Goal: Task Accomplishment & Management: Complete application form

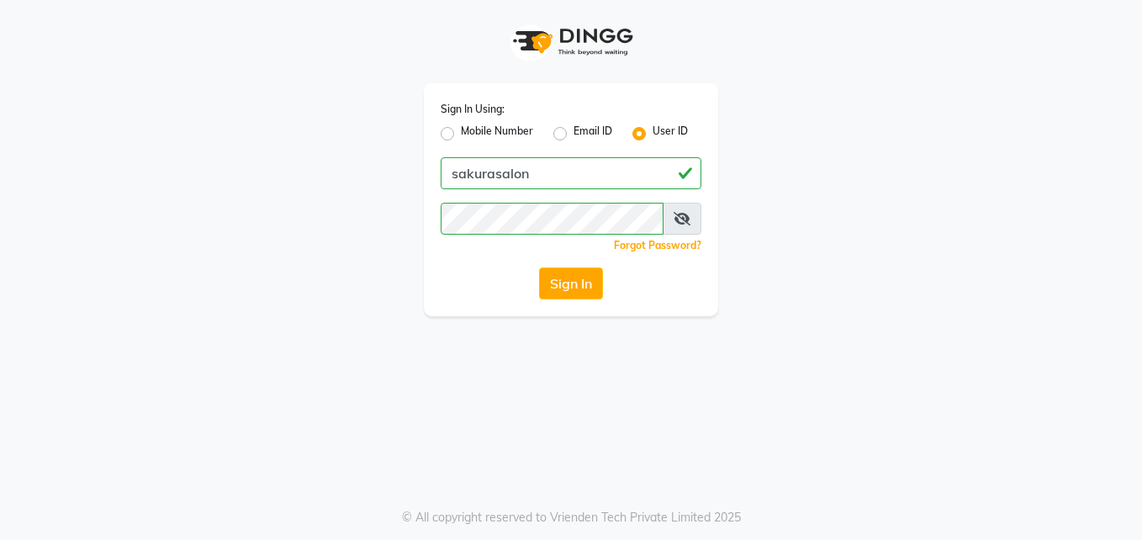
click at [539, 267] on button "Sign In" at bounding box center [571, 283] width 64 height 32
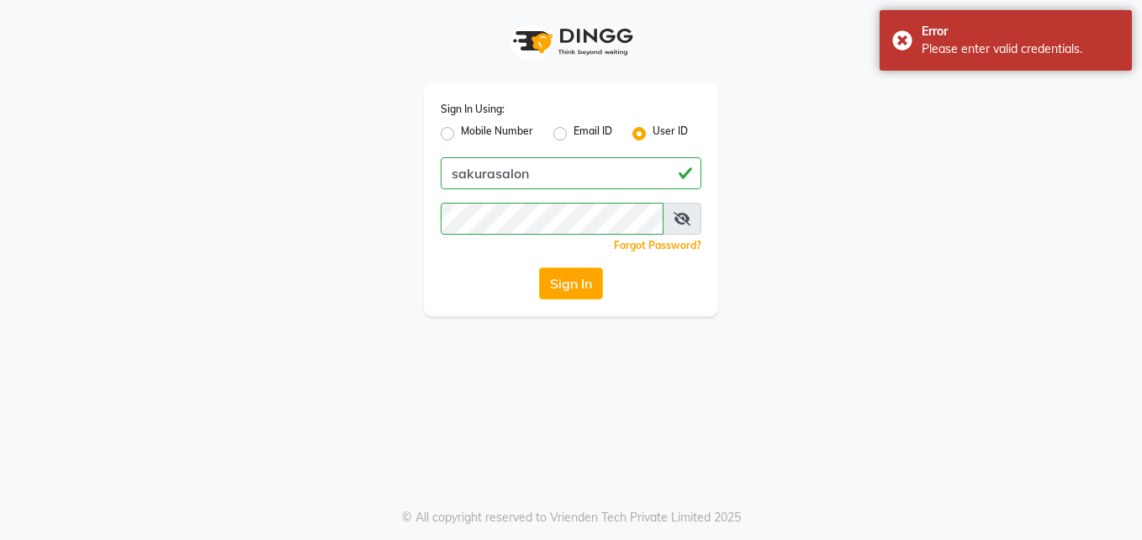
click at [675, 218] on icon at bounding box center [682, 218] width 17 height 13
click at [539, 267] on button "Sign In" at bounding box center [571, 283] width 64 height 32
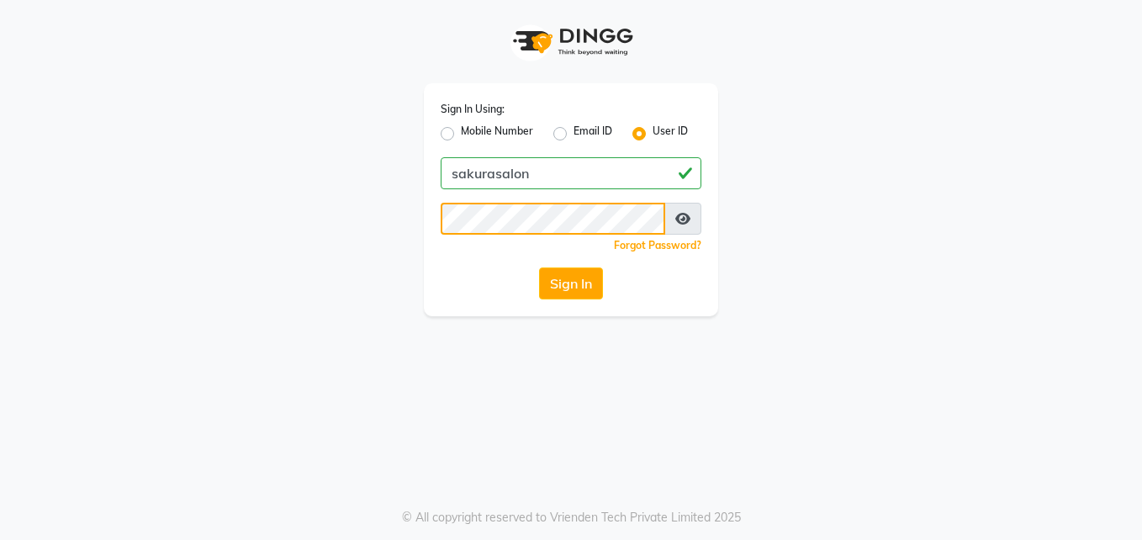
click at [539, 267] on button "Sign In" at bounding box center [571, 283] width 64 height 32
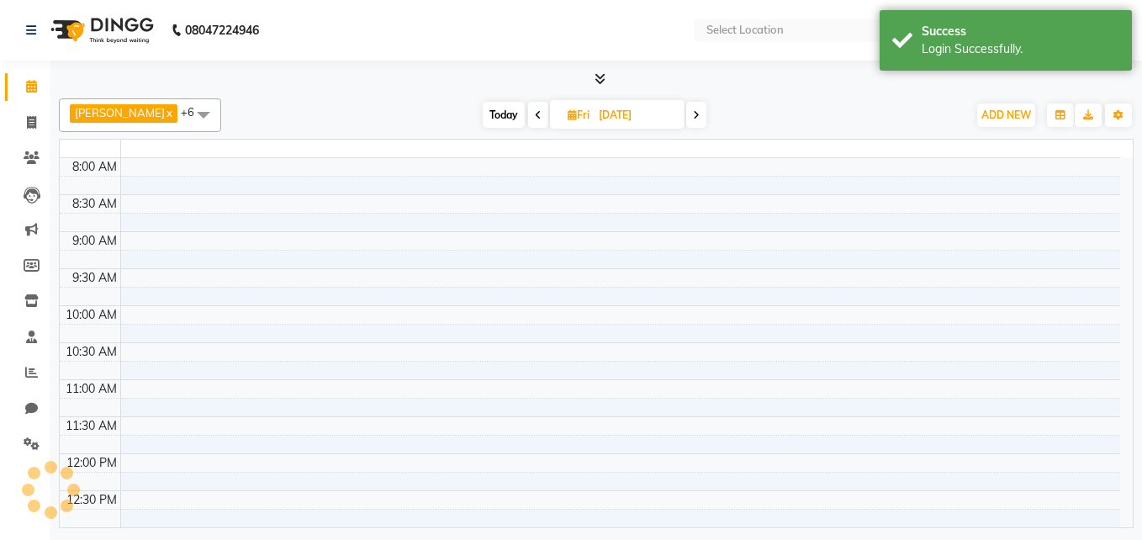
select select "en"
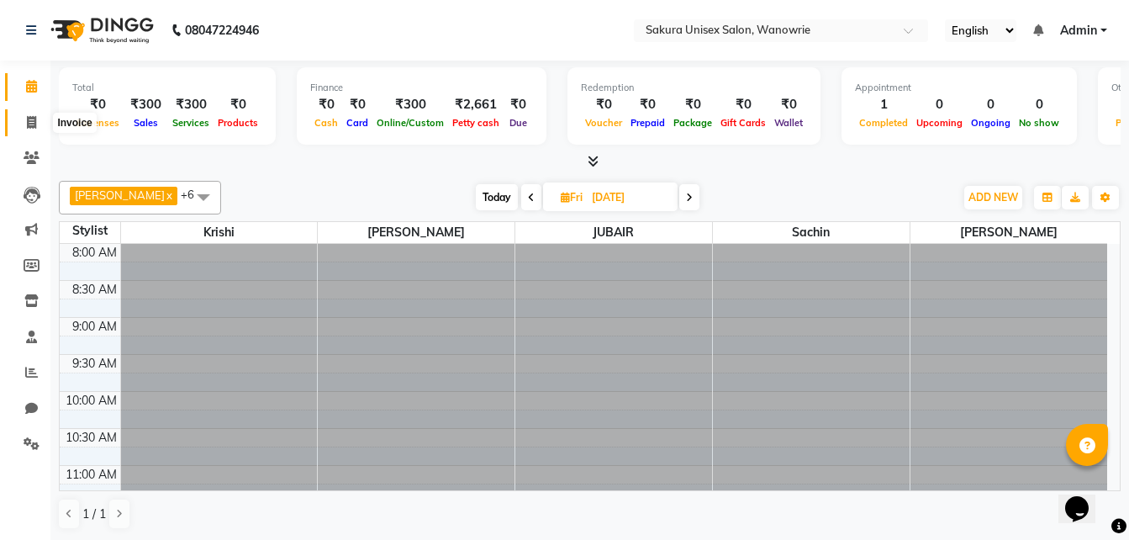
click at [29, 118] on icon at bounding box center [31, 122] width 9 height 13
select select "service"
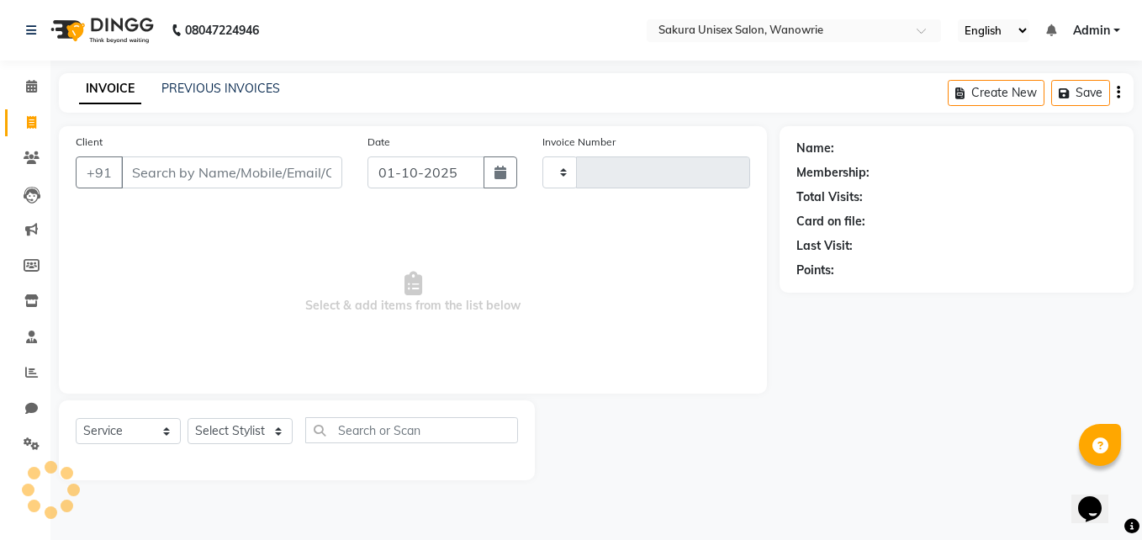
type input "0552"
select select "7662"
click at [254, 291] on span "Select & add items from the list below" at bounding box center [413, 293] width 674 height 168
click at [24, 154] on span at bounding box center [31, 158] width 29 height 19
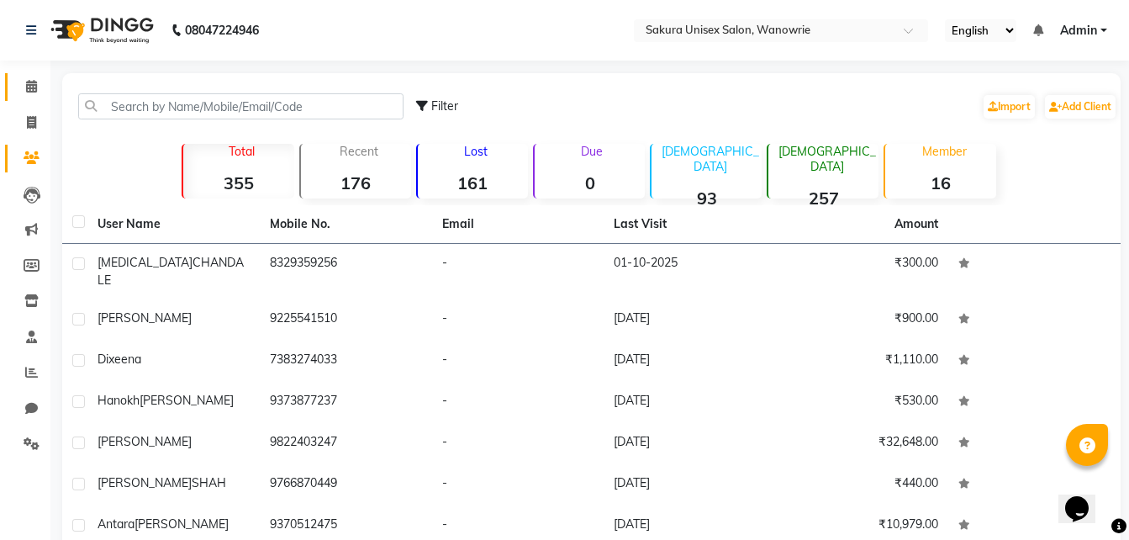
click at [24, 98] on link "Calendar" at bounding box center [25, 87] width 40 height 28
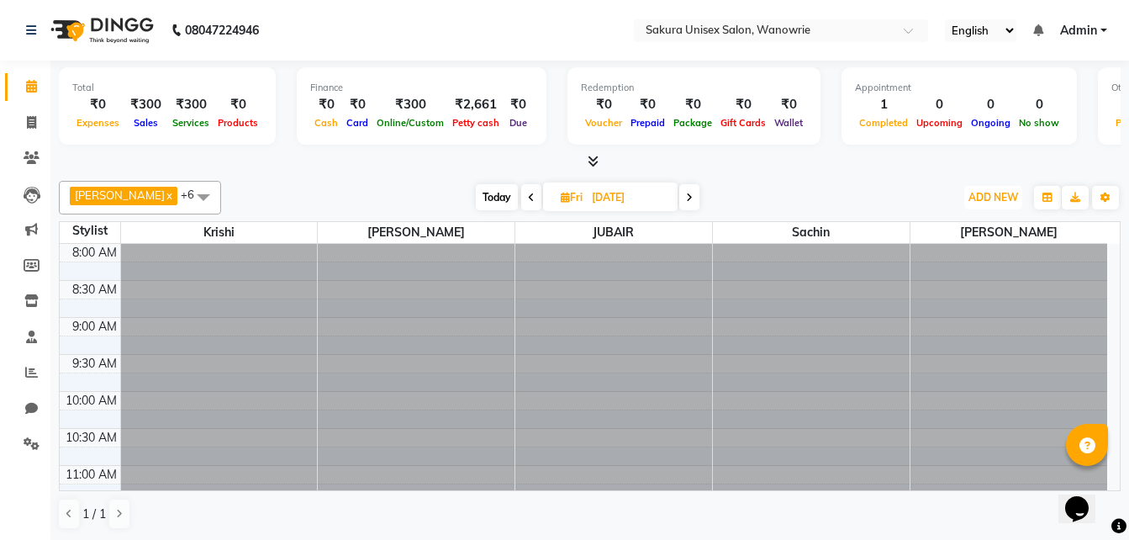
click at [993, 195] on span "ADD NEW" at bounding box center [994, 197] width 50 height 13
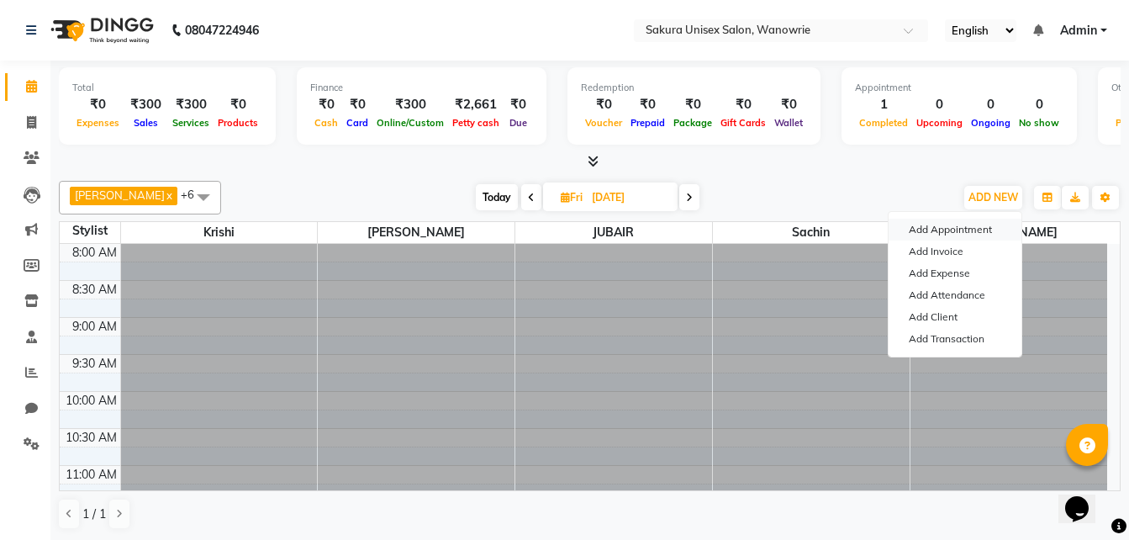
click at [958, 222] on button "Add Appointment" at bounding box center [955, 230] width 133 height 22
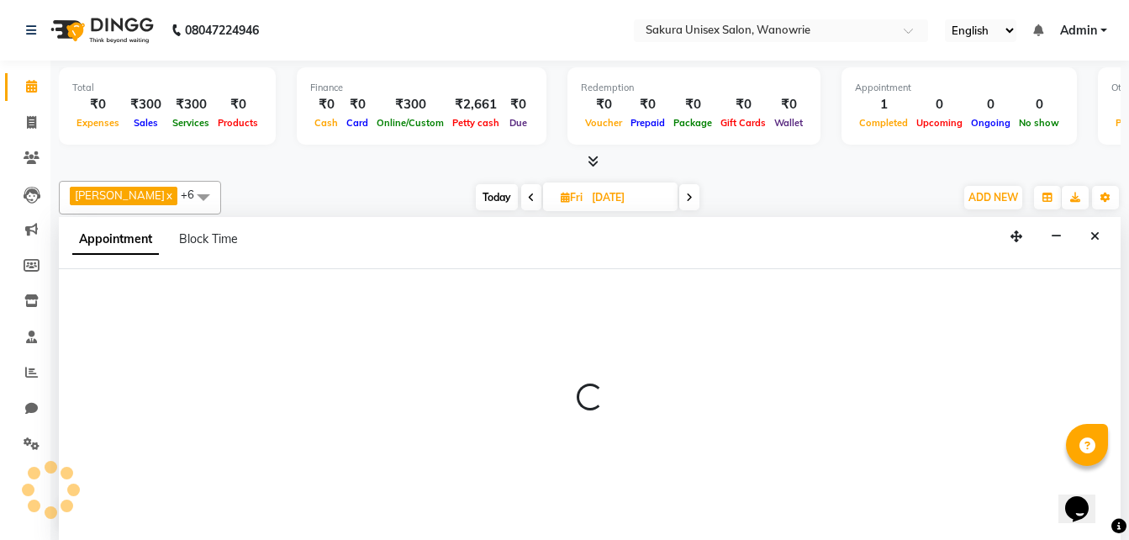
scroll to position [1, 0]
select select "540"
select select "tentative"
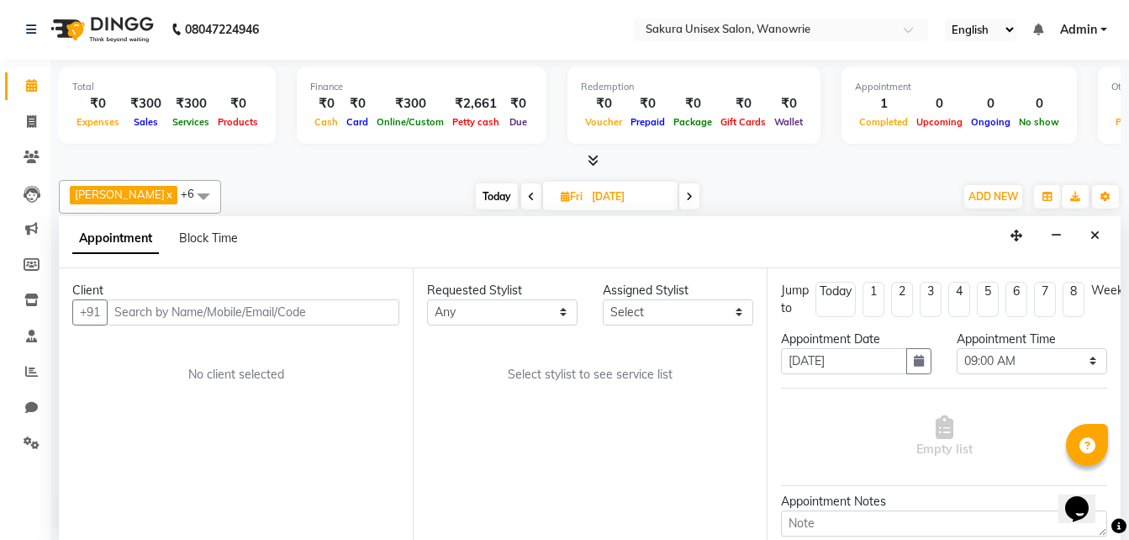
drag, startPoint x: 477, startPoint y: 199, endPoint x: 499, endPoint y: 214, distance: 26.1
click at [477, 200] on span "Today" at bounding box center [497, 196] width 42 height 26
type input "01-10-2025"
select select "540"
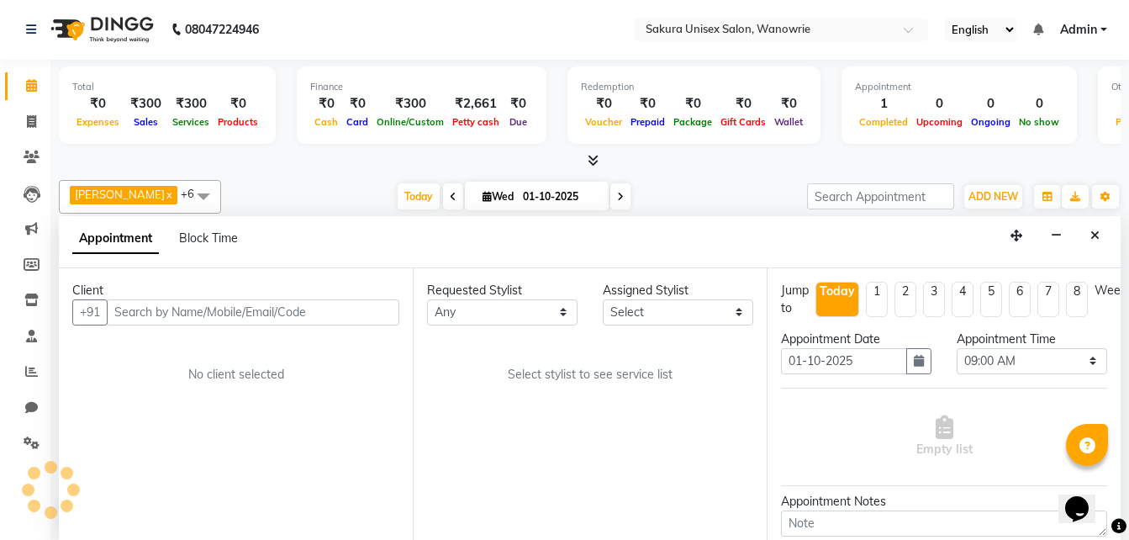
scroll to position [519, 0]
drag, startPoint x: 885, startPoint y: 294, endPoint x: 866, endPoint y: 293, distance: 18.6
click at [885, 296] on li "1" at bounding box center [877, 299] width 22 height 35
type input "[DATE]"
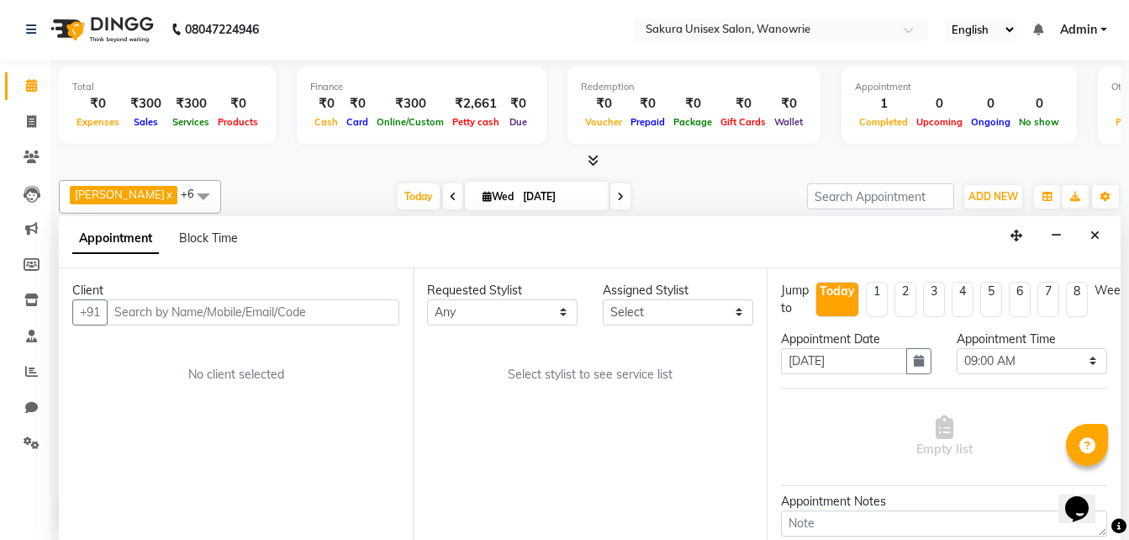
select select "540"
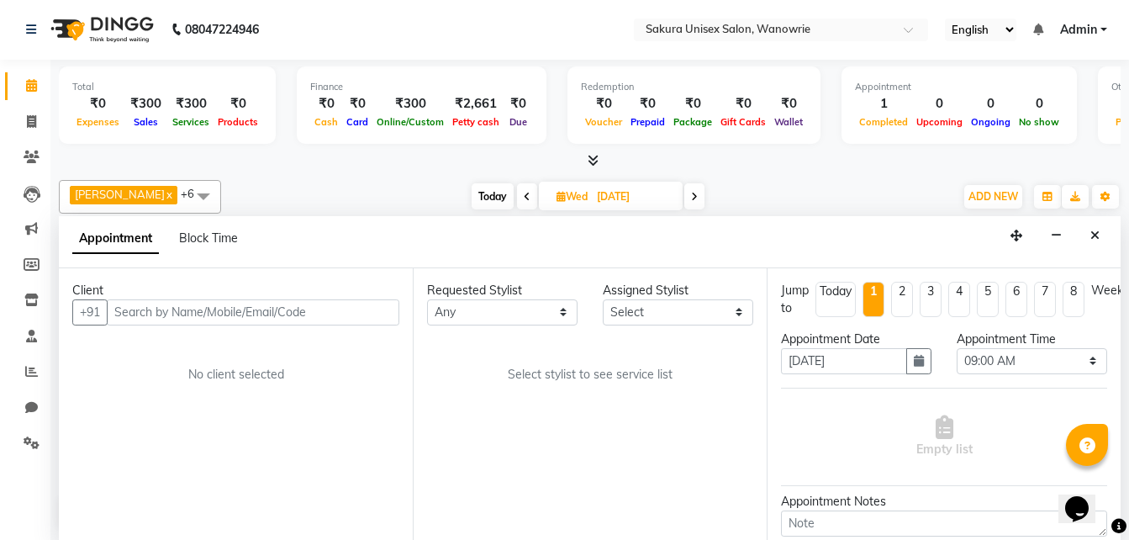
drag, startPoint x: 846, startPoint y: 304, endPoint x: 854, endPoint y: 303, distance: 8.5
click at [846, 303] on li "Today" at bounding box center [836, 299] width 40 height 35
type input "01-10-2025"
select select "540"
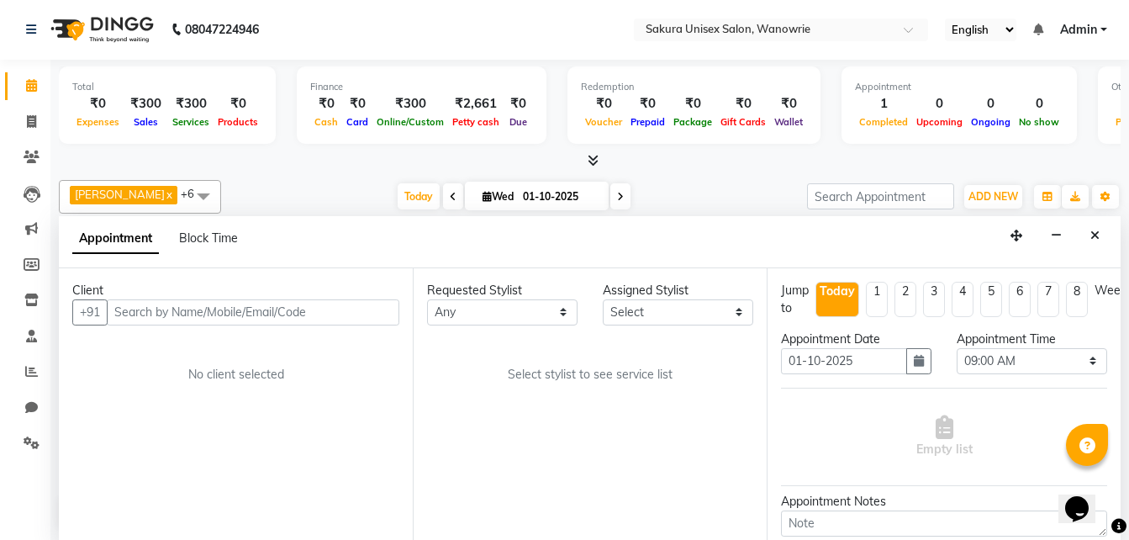
click at [610, 203] on span at bounding box center [620, 196] width 20 height 26
type input "02-10-2025"
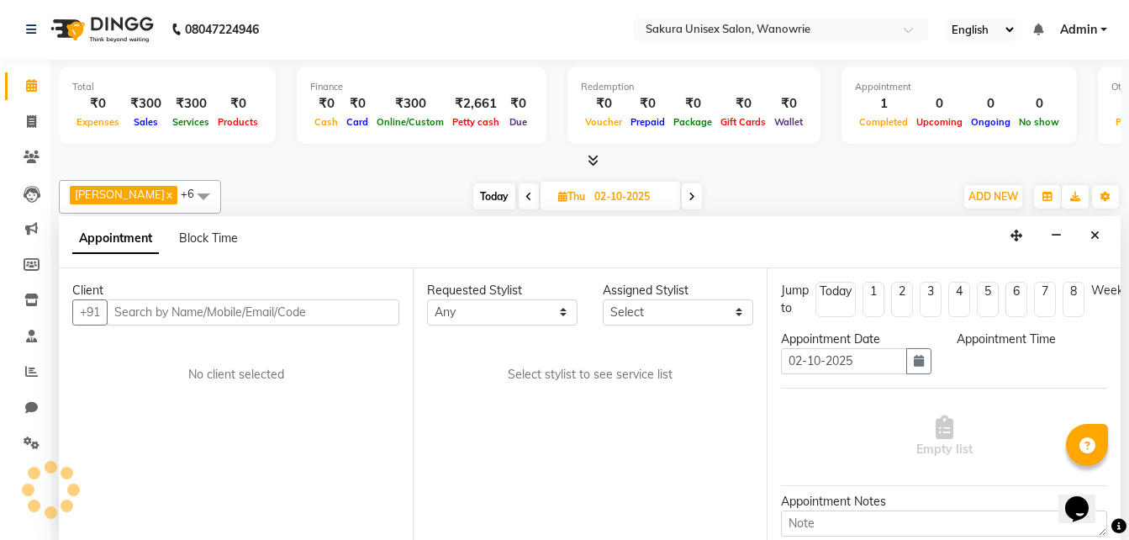
scroll to position [0, 0]
select select "540"
click at [911, 293] on li "2" at bounding box center [902, 299] width 22 height 35
type input "[DATE]"
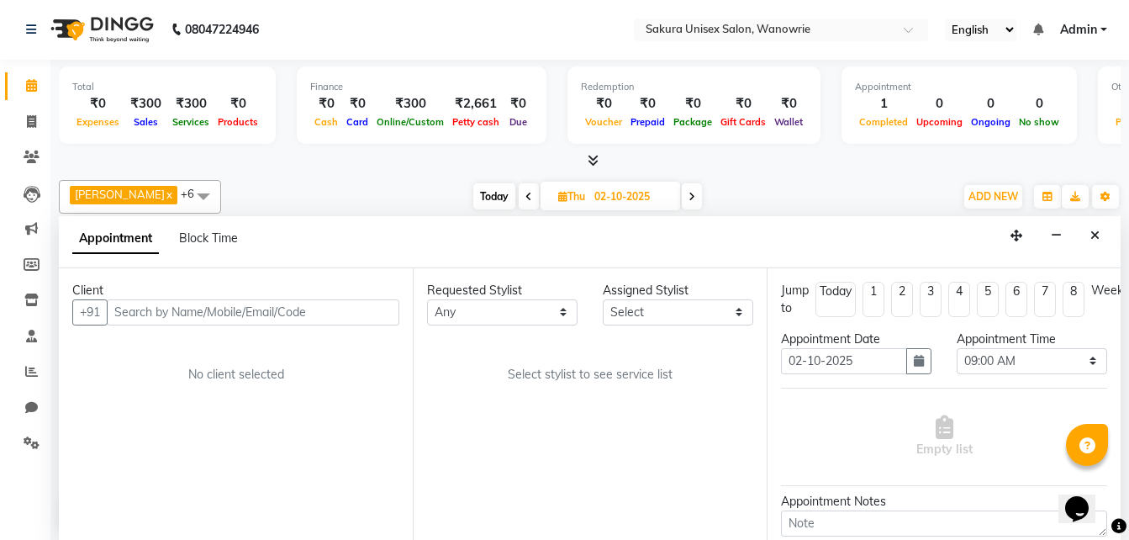
type input "[DATE]"
select select "540"
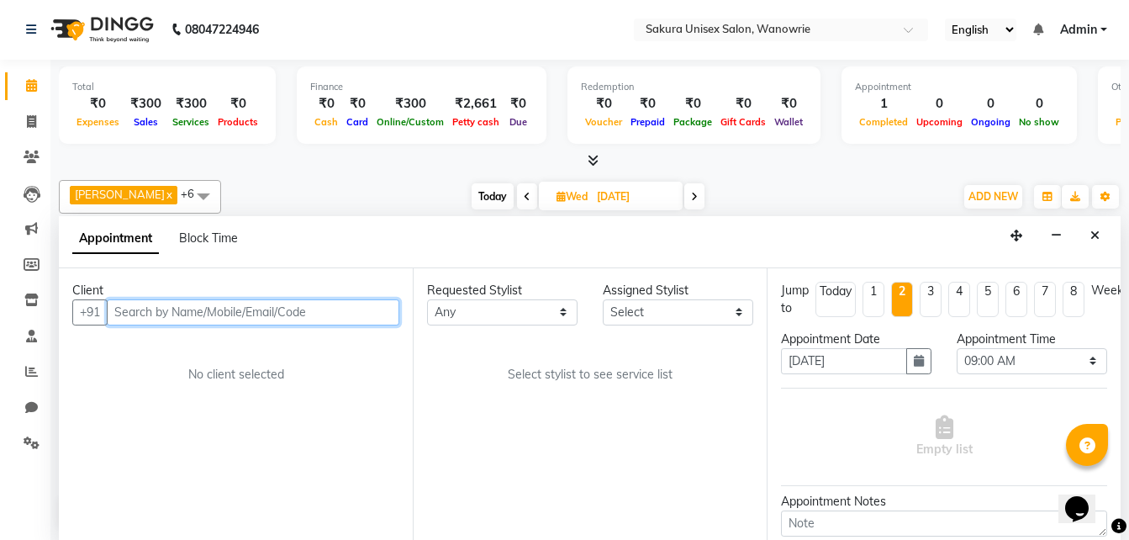
click at [330, 324] on input "text" at bounding box center [253, 312] width 293 height 26
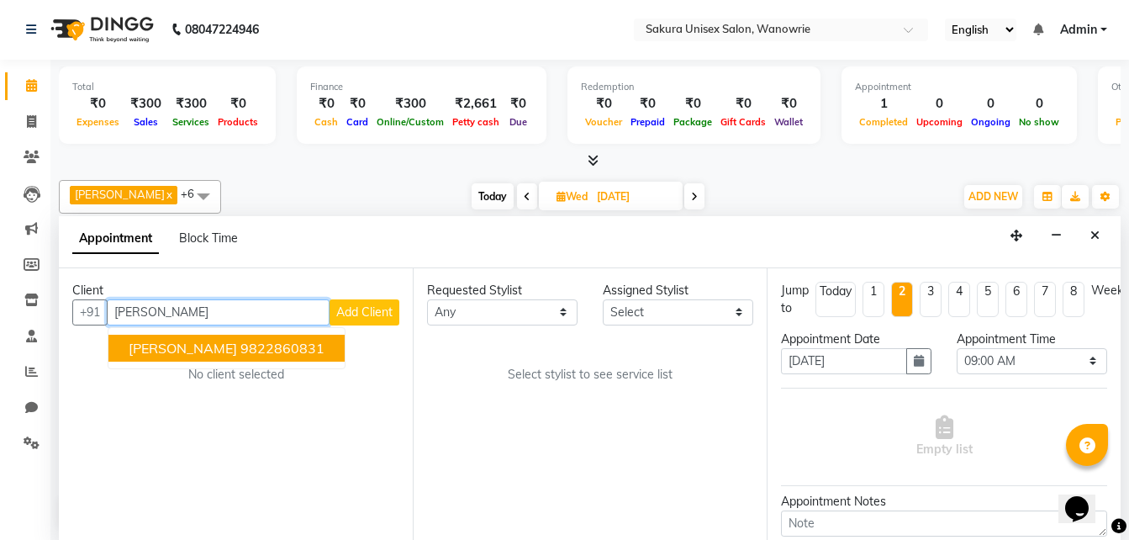
click at [329, 355] on button "[PERSON_NAME] 9822860831" at bounding box center [226, 348] width 236 height 27
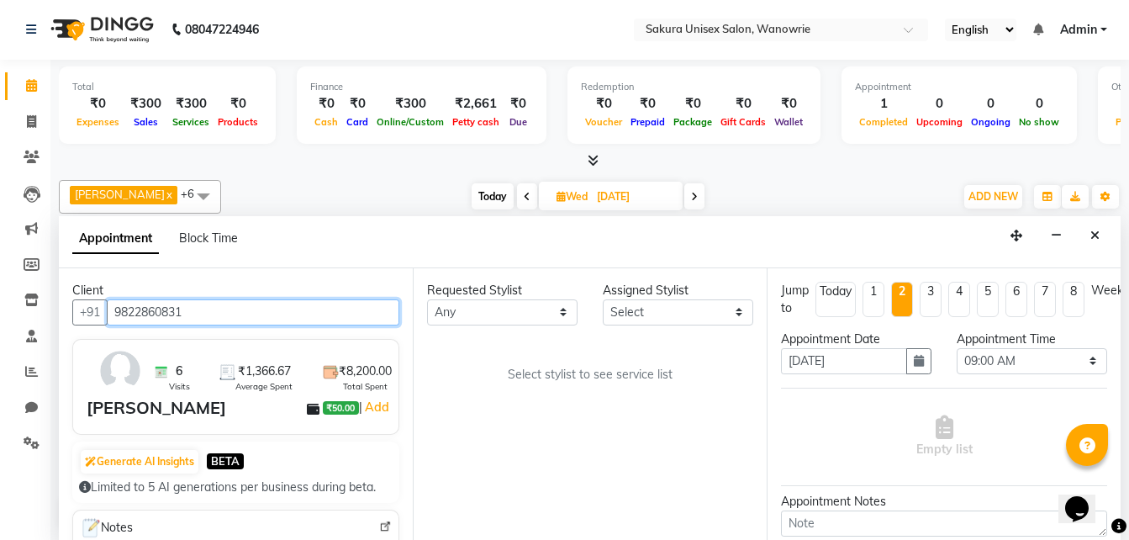
type input "9822860831"
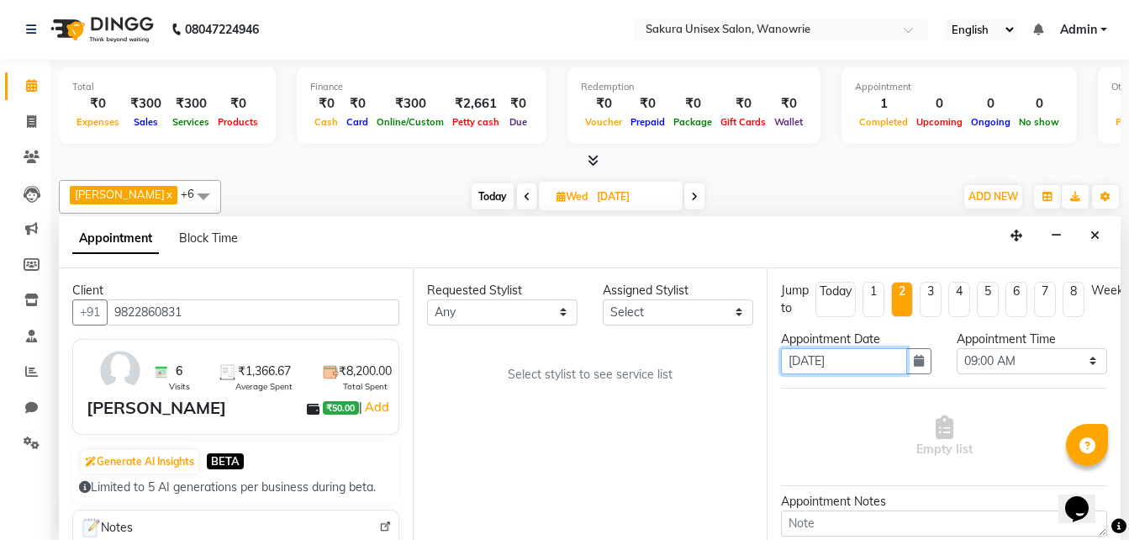
drag, startPoint x: 837, startPoint y: 349, endPoint x: 918, endPoint y: 376, distance: 85.9
click at [837, 350] on input "[DATE]" at bounding box center [844, 361] width 126 height 26
click at [917, 362] on icon "button" at bounding box center [919, 361] width 10 height 12
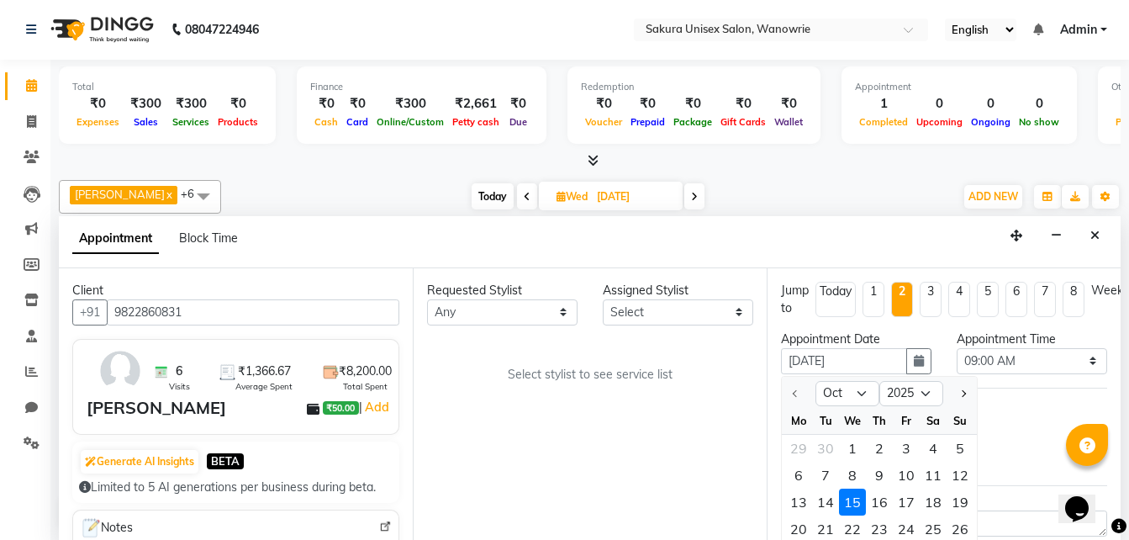
click at [879, 443] on div "2" at bounding box center [879, 448] width 27 height 27
type input "02-10-2025"
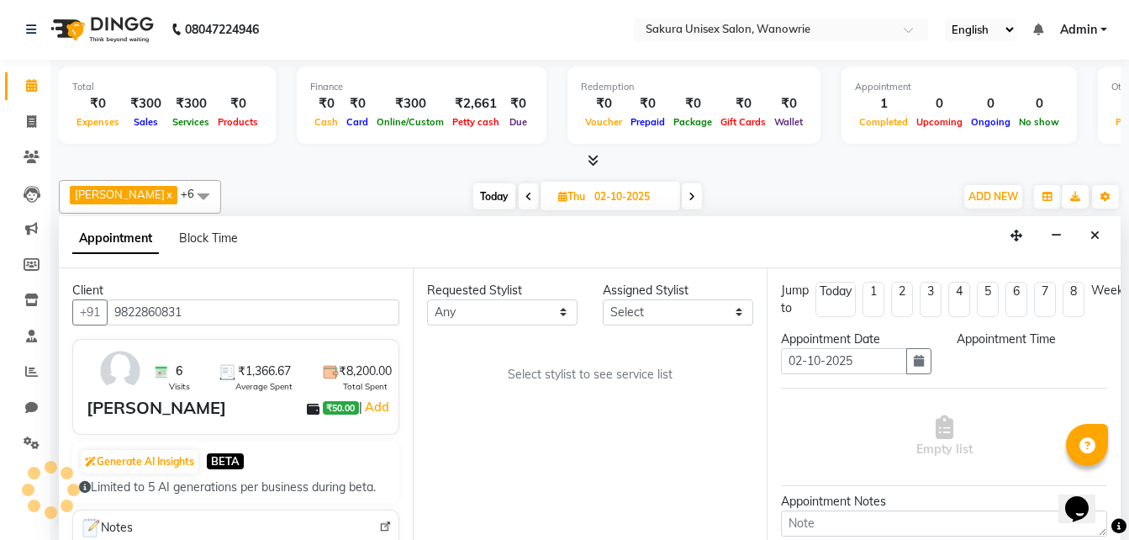
select select "540"
click at [1008, 362] on select "Select 09:00 AM 09:15 AM 09:30 AM 09:45 AM 10:00 AM 10:15 AM 10:30 AM 10:45 AM …" at bounding box center [1032, 361] width 151 height 26
click at [905, 311] on li "2" at bounding box center [902, 299] width 22 height 35
type input "[DATE]"
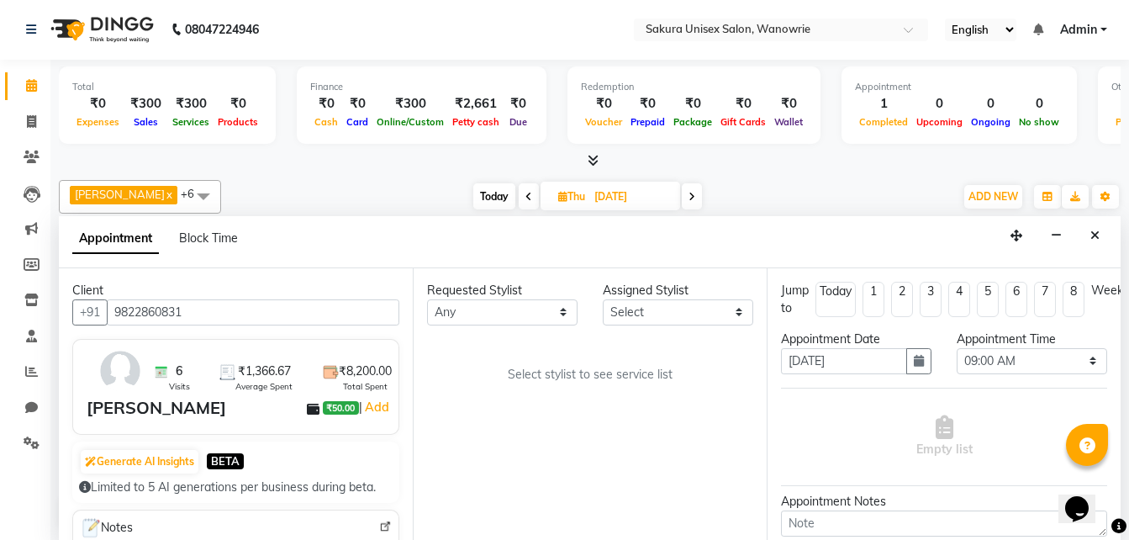
select select "540"
click at [898, 298] on li "2" at bounding box center [902, 299] width 22 height 35
select select "540"
click at [885, 300] on li "1" at bounding box center [874, 299] width 22 height 35
type input "[DATE]"
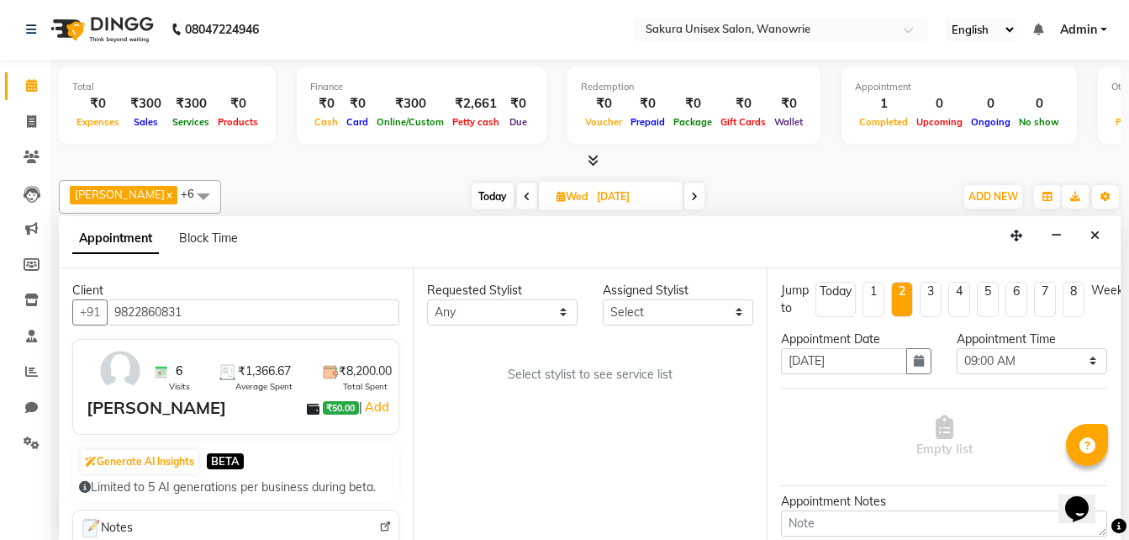
type input "[DATE]"
select select "540"
click at [886, 354] on input "[DATE]" at bounding box center [844, 361] width 126 height 26
click at [928, 376] on div "Appointment Date [DATE]" at bounding box center [857, 358] width 176 height 57
click at [913, 368] on button "button" at bounding box center [918, 361] width 25 height 26
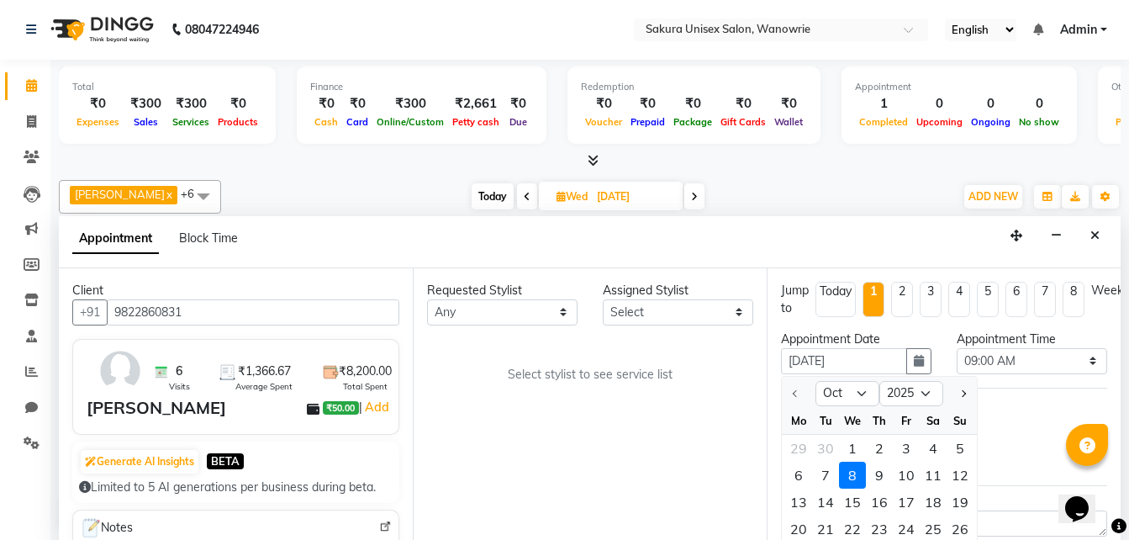
click at [876, 449] on div "2" at bounding box center [879, 448] width 27 height 27
type input "02-10-2025"
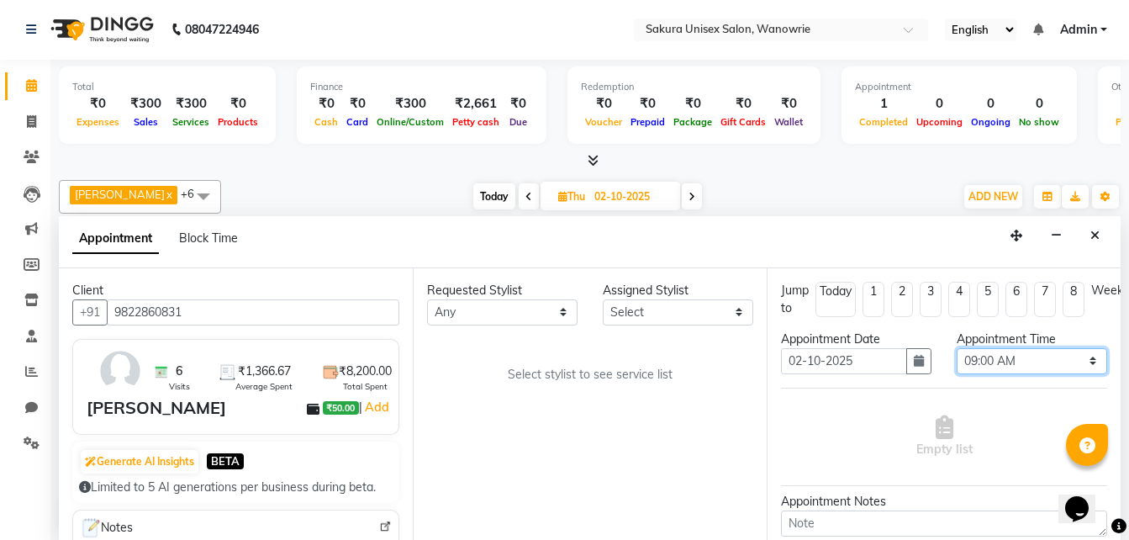
click at [1079, 351] on select "Select 09:00 AM 09:15 AM 09:30 AM 09:45 AM 10:00 AM 10:15 AM 10:30 AM 10:45 AM …" at bounding box center [1032, 361] width 151 height 26
select select "780"
click at [957, 348] on select "Select 09:00 AM 09:15 AM 09:30 AM 09:45 AM 10:00 AM 10:15 AM 10:30 AM 10:45 AM …" at bounding box center [1032, 361] width 151 height 26
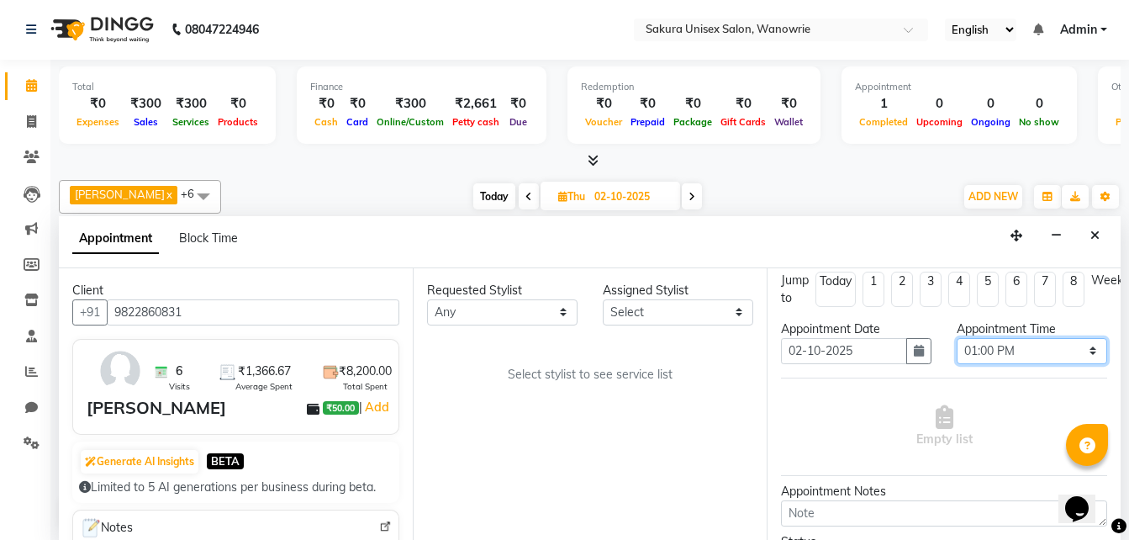
scroll to position [0, 0]
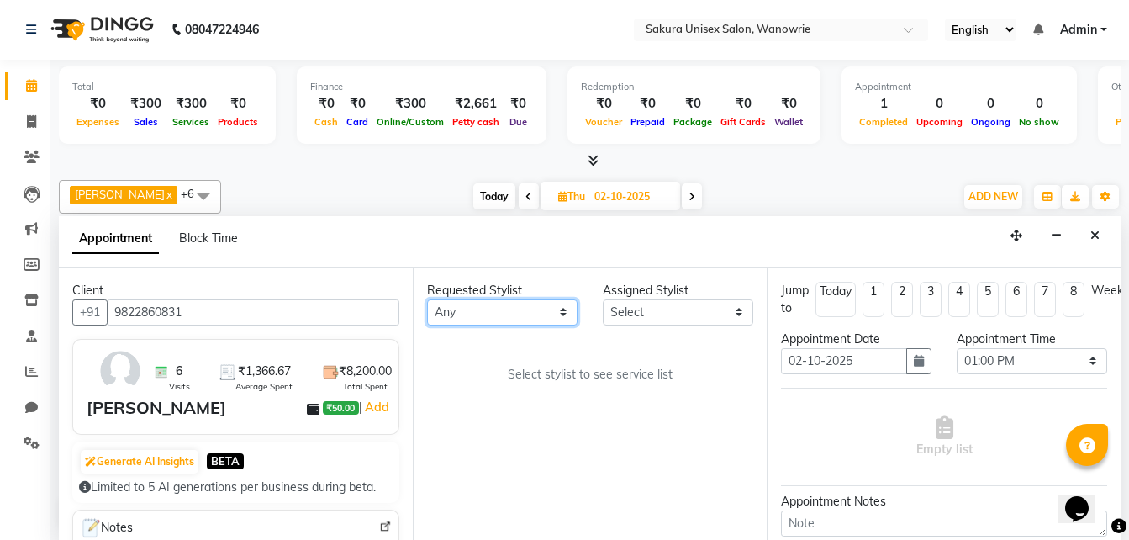
click at [450, 307] on select "Any [PERSON_NAME] [PERSON_NAME] krishi [PERSON_NAME] sachin" at bounding box center [502, 312] width 151 height 26
click at [673, 392] on div "Requested Stylist Any [PERSON_NAME] [PERSON_NAME] krishi [PERSON_NAME] sachin A…" at bounding box center [590, 404] width 354 height 272
click at [640, 325] on div "Requested Stylist Any [PERSON_NAME] [PERSON_NAME] krishi [PERSON_NAME] sachin A…" at bounding box center [590, 404] width 354 height 272
click at [650, 310] on select "Select [PERSON_NAME] [PERSON_NAME] krishi [PERSON_NAME] sachin" at bounding box center [678, 312] width 151 height 26
click at [726, 327] on div "Requested Stylist Any [PERSON_NAME] [PERSON_NAME] krishi [PERSON_NAME] sachin A…" at bounding box center [590, 404] width 354 height 272
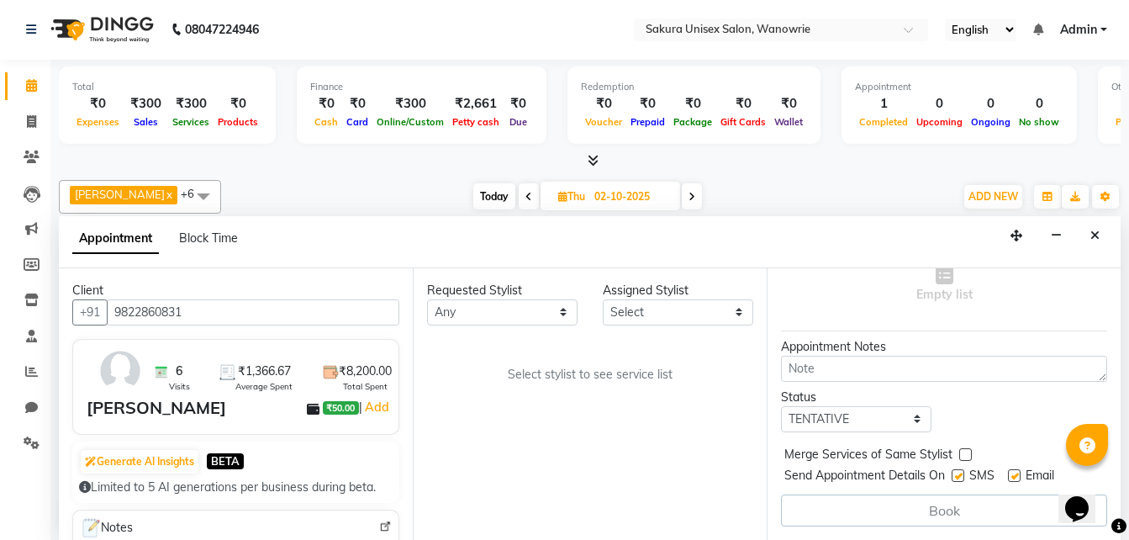
scroll to position [167, 0]
click at [927, 507] on div "Book" at bounding box center [944, 510] width 326 height 32
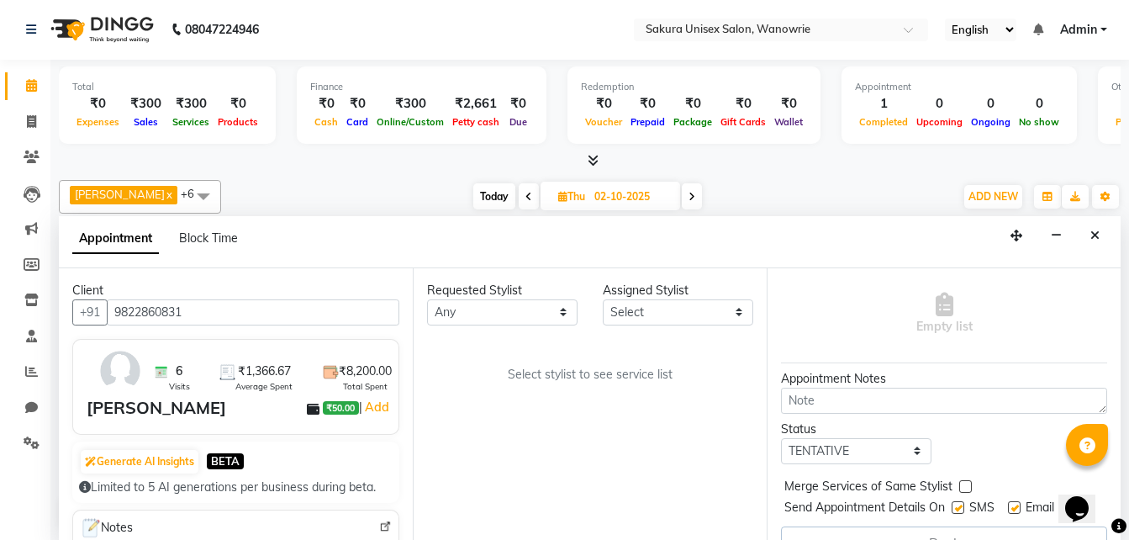
scroll to position [83, 0]
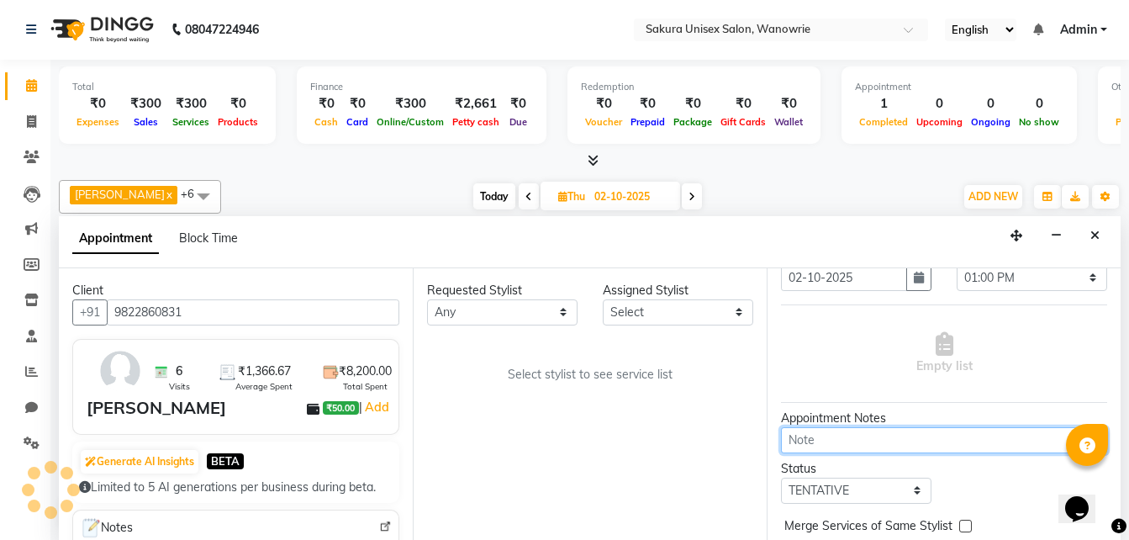
click at [919, 450] on textarea at bounding box center [944, 440] width 326 height 26
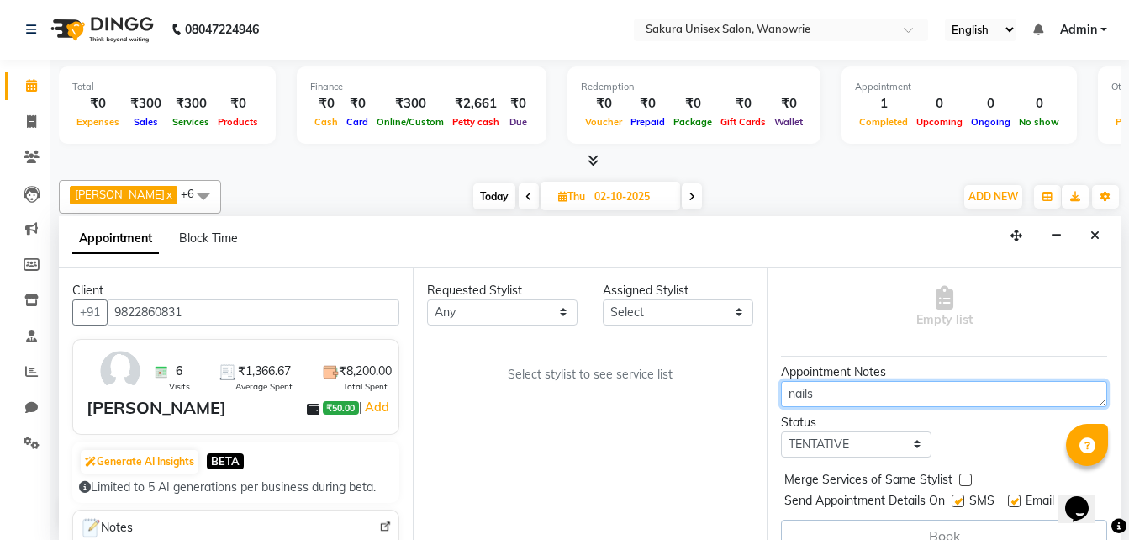
scroll to position [167, 0]
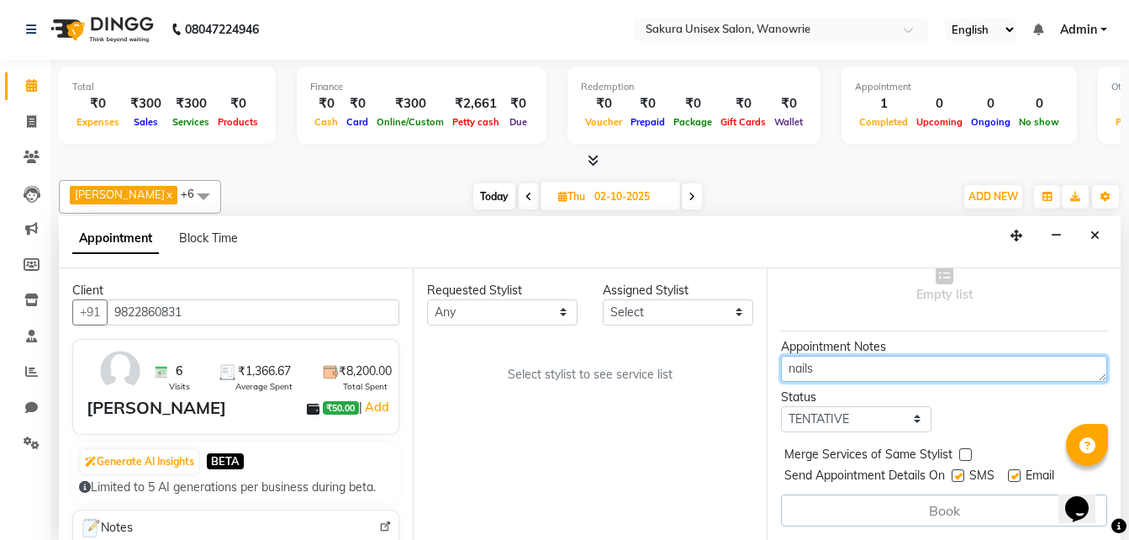
type textarea "nails"
click at [1051, 424] on div "Jump to [DATE] 1 2 3 4 5 6 7 8 Weeks Appointment Date [DATE] Appointment Time S…" at bounding box center [944, 404] width 354 height 272
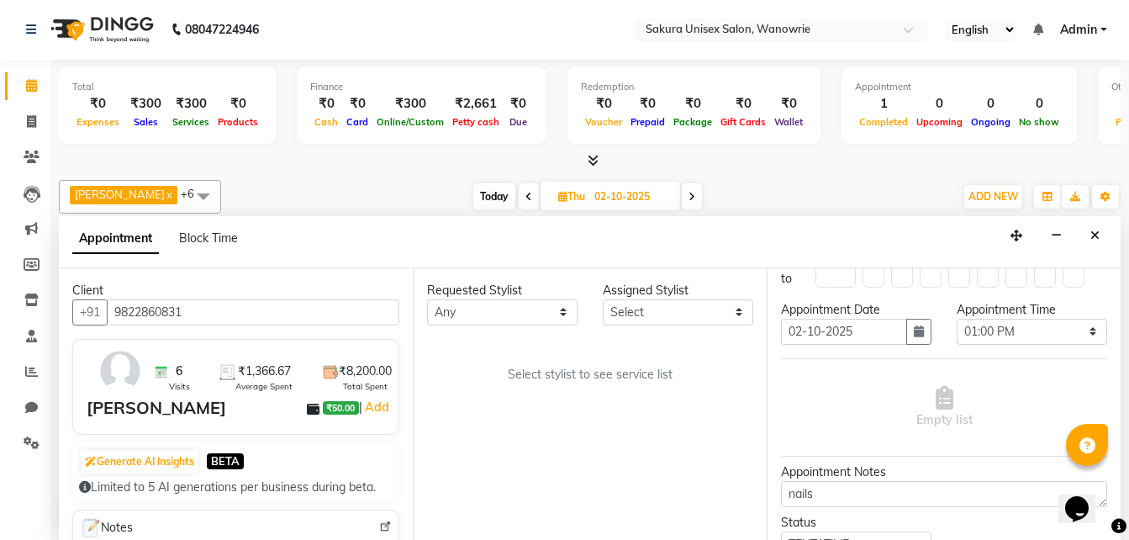
scroll to position [0, 0]
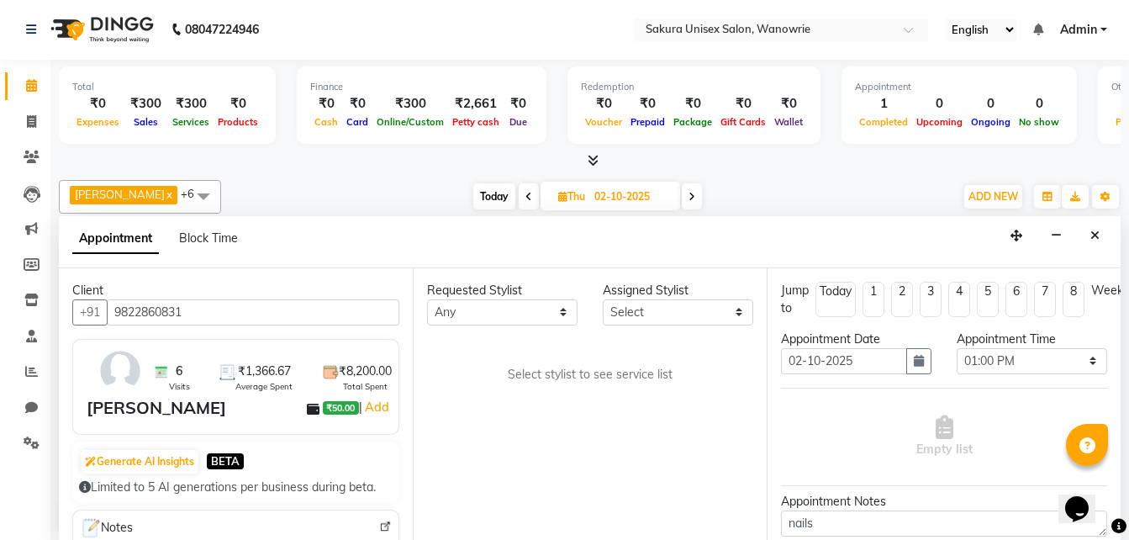
click at [965, 447] on span "Empty list" at bounding box center [945, 436] width 56 height 43
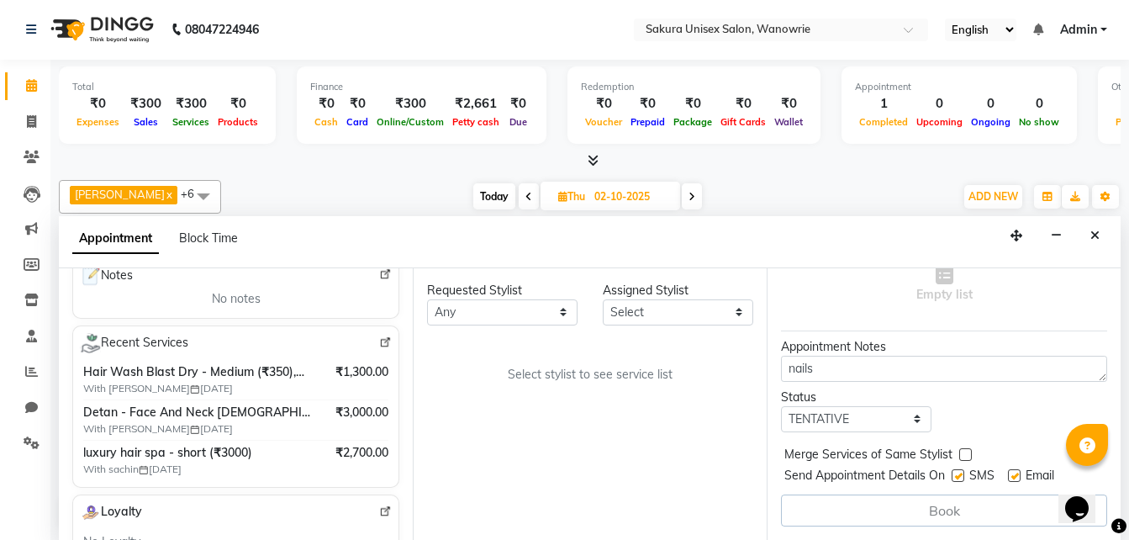
scroll to position [167, 0]
click at [967, 448] on label at bounding box center [965, 454] width 13 height 13
click at [967, 451] on input "checkbox" at bounding box center [964, 456] width 11 height 11
click at [969, 448] on label at bounding box center [965, 454] width 13 height 13
click at [969, 451] on input "checkbox" at bounding box center [964, 456] width 11 height 11
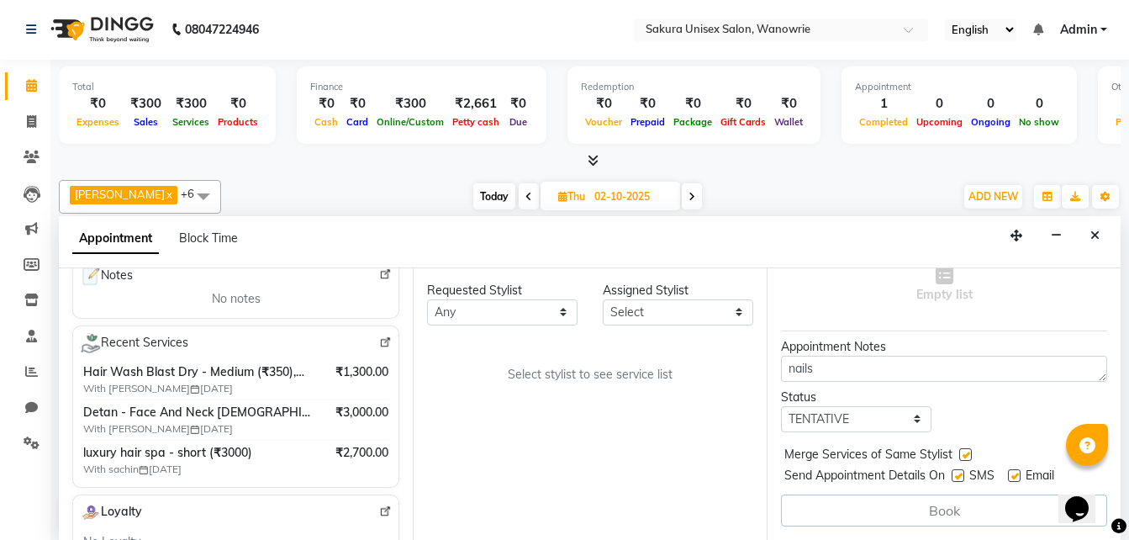
checkbox input "false"
click at [823, 392] on div "Status" at bounding box center [856, 397] width 151 height 18
click at [834, 406] on select "Select TENTATIVE CONFIRM UPCOMING" at bounding box center [856, 419] width 151 height 26
click at [781, 406] on select "Select TENTATIVE CONFIRM UPCOMING" at bounding box center [856, 419] width 151 height 26
click at [884, 412] on select "Select TENTATIVE CONFIRM UPCOMING" at bounding box center [856, 419] width 151 height 26
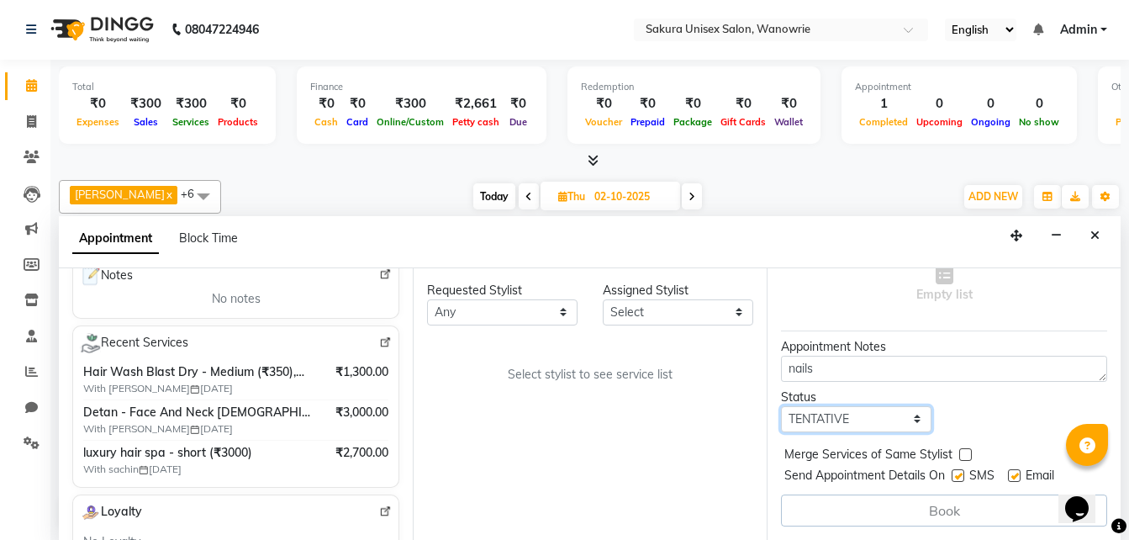
select select "confirm booking"
click at [781, 406] on select "Select TENTATIVE CONFIRM UPCOMING" at bounding box center [856, 419] width 151 height 26
click at [924, 505] on div "Book" at bounding box center [944, 510] width 326 height 32
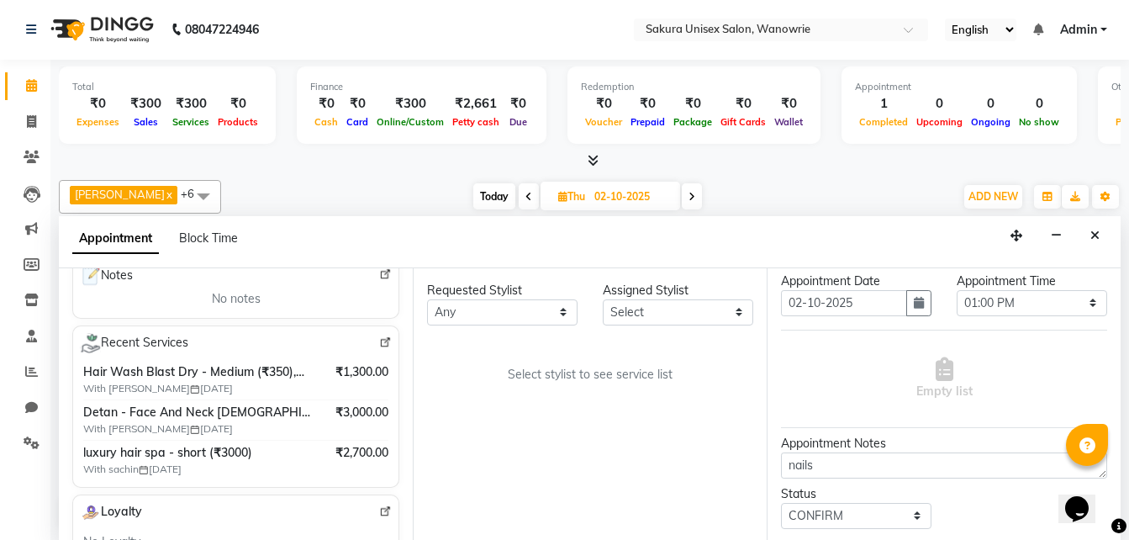
scroll to position [84, 0]
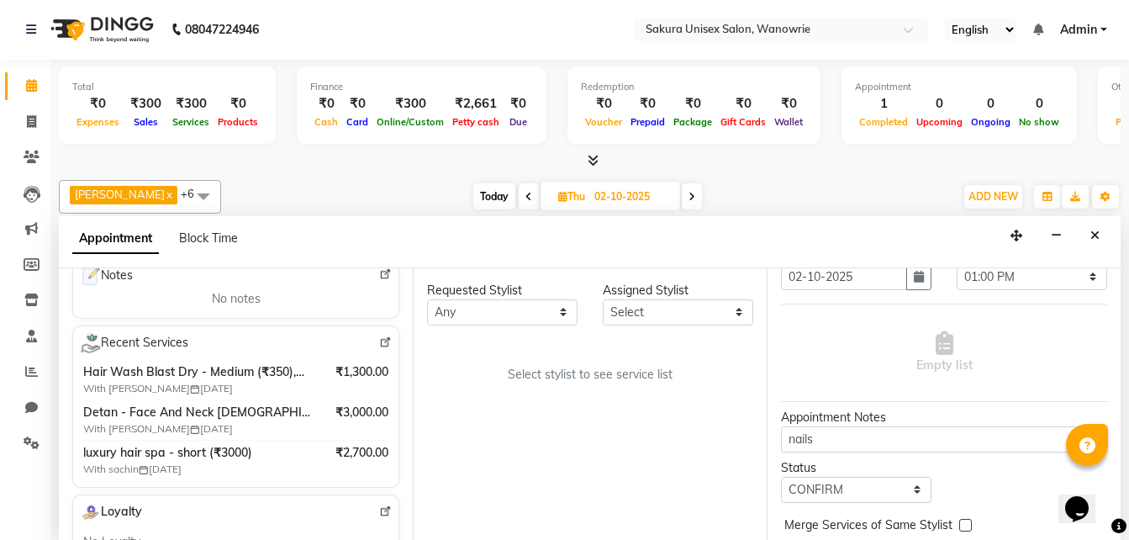
click at [823, 369] on div "Empty list" at bounding box center [944, 352] width 326 height 83
click at [664, 306] on select "Select [PERSON_NAME] [PERSON_NAME] krishi [PERSON_NAME] sachin" at bounding box center [678, 312] width 151 height 26
click at [537, 320] on select "Any [PERSON_NAME] [PERSON_NAME] krishi [PERSON_NAME] sachin" at bounding box center [502, 312] width 151 height 26
select select "75574"
click at [427, 299] on select "Any [PERSON_NAME] [PERSON_NAME] krishi [PERSON_NAME] sachin" at bounding box center [502, 312] width 151 height 26
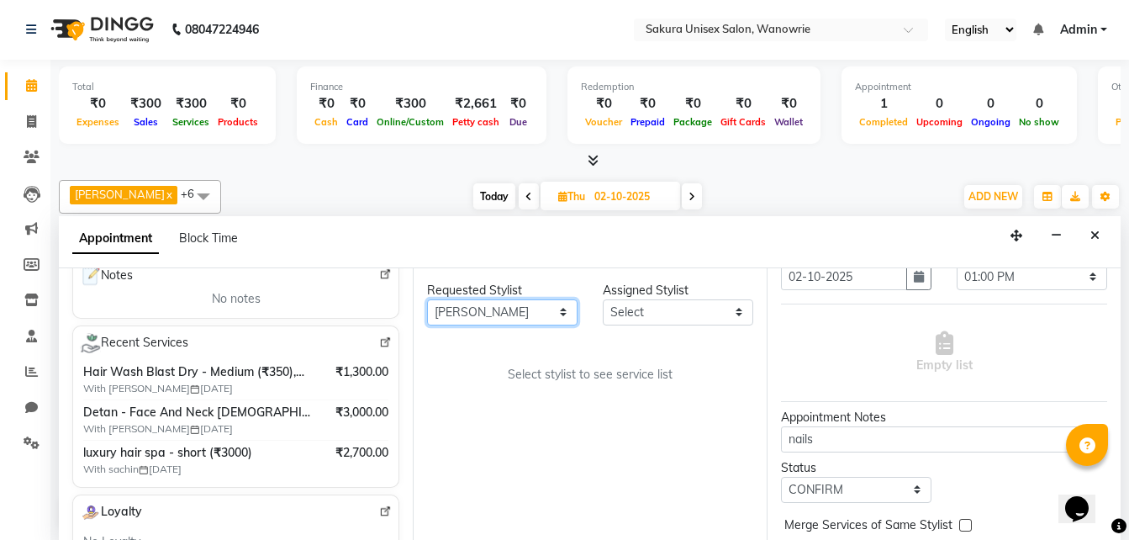
select select "75574"
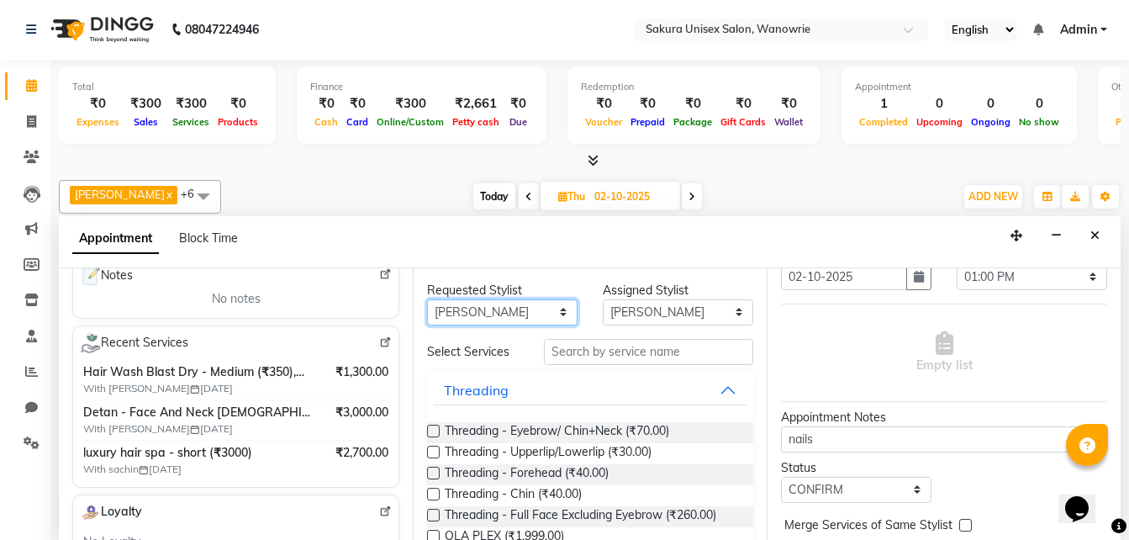
click at [544, 320] on select "Any [PERSON_NAME] [PERSON_NAME] krishi [PERSON_NAME] sachin" at bounding box center [502, 312] width 151 height 26
select select "null"
click at [427, 299] on select "Any [PERSON_NAME] [PERSON_NAME] krishi [PERSON_NAME] sachin" at bounding box center [502, 312] width 151 height 26
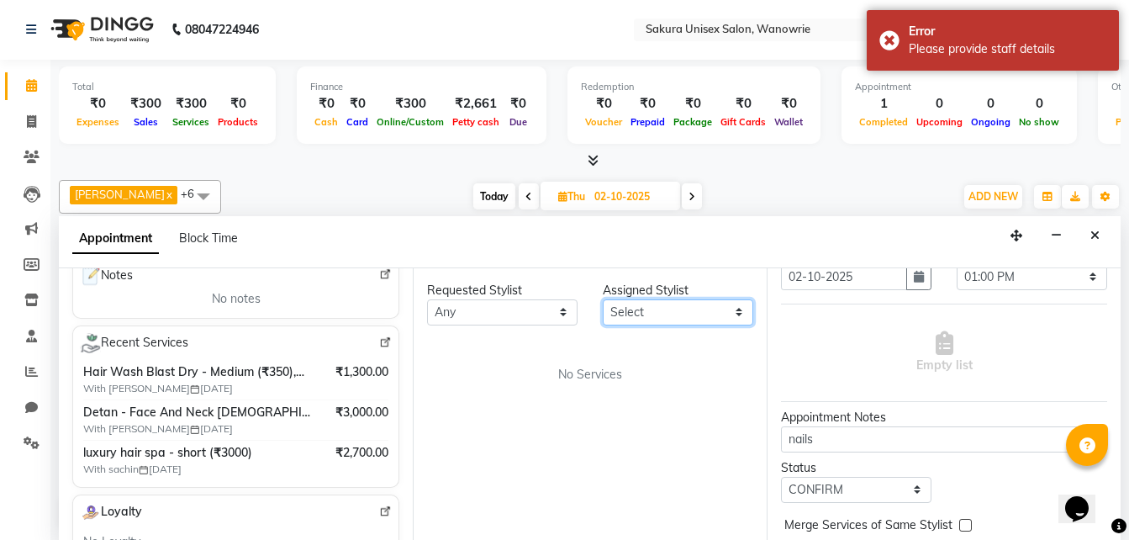
click at [645, 303] on select "Select [PERSON_NAME] [PERSON_NAME] krishi [PERSON_NAME] sachin" at bounding box center [678, 312] width 151 height 26
select select "70210"
click at [603, 299] on select "Select [PERSON_NAME] [PERSON_NAME] krishi [PERSON_NAME] sachin" at bounding box center [678, 312] width 151 height 26
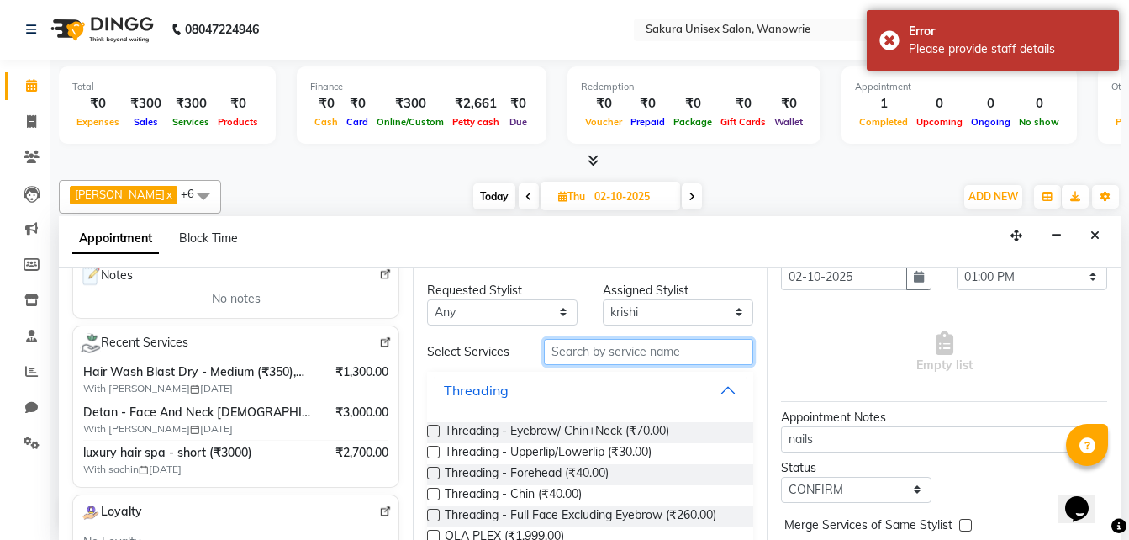
click at [612, 362] on input "text" at bounding box center [648, 352] width 209 height 26
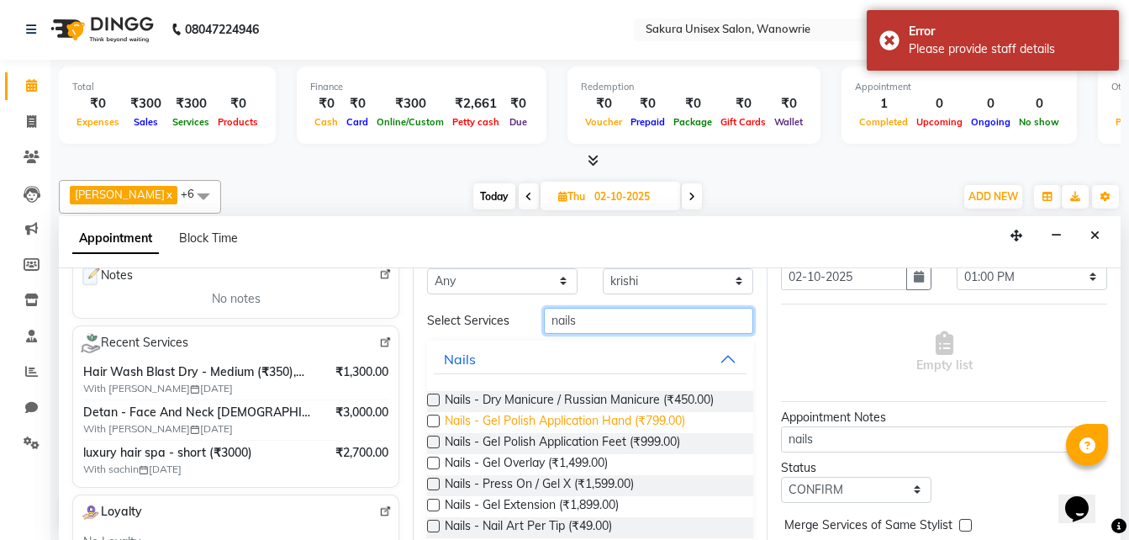
scroll to position [77, 0]
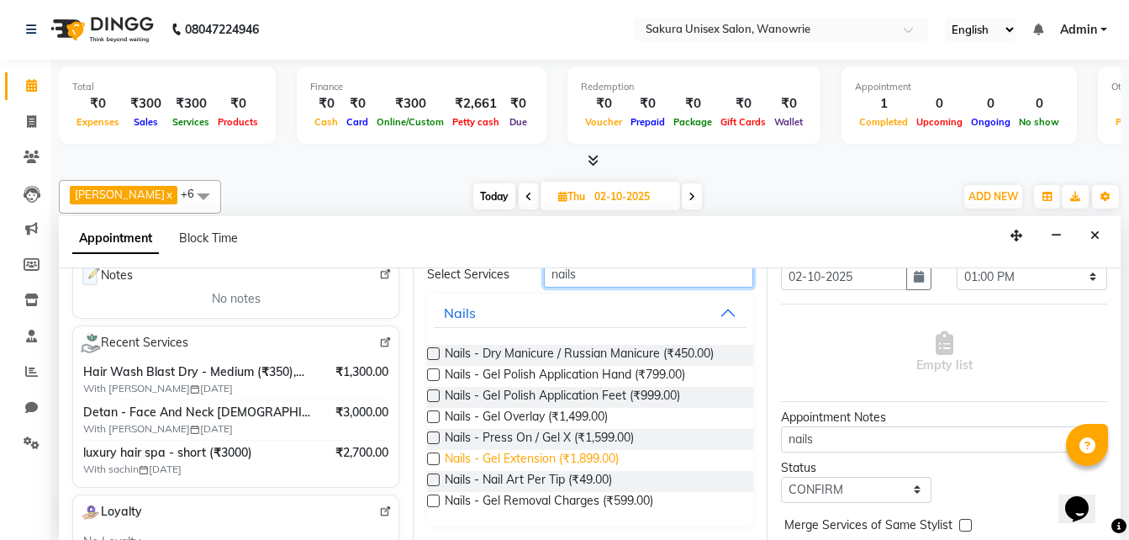
type input "nails"
click at [601, 463] on span "Nails - Gel Extension (₹1,899.00)" at bounding box center [532, 460] width 174 height 21
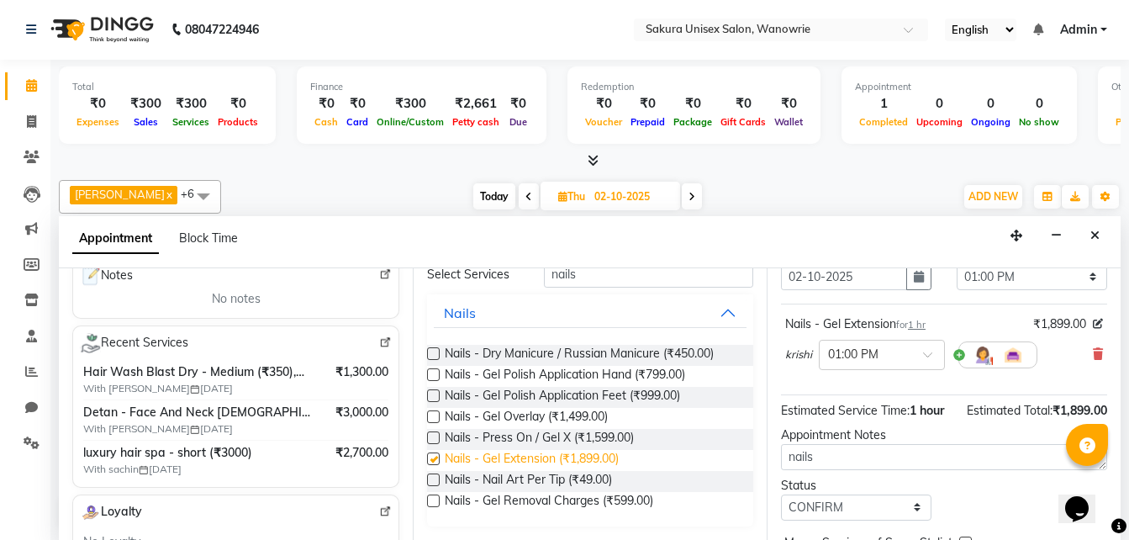
checkbox input "false"
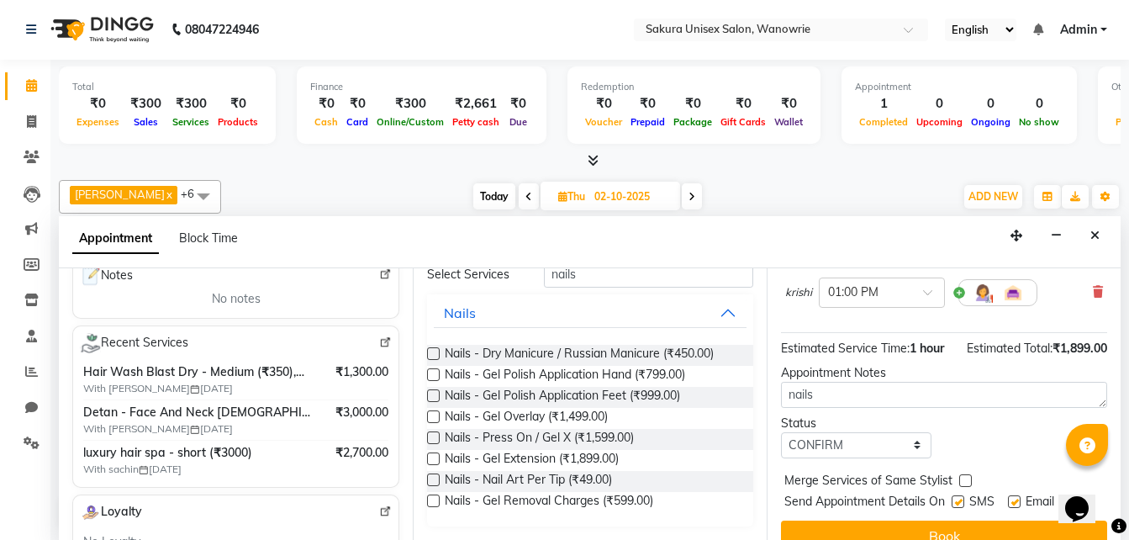
scroll to position [201, 0]
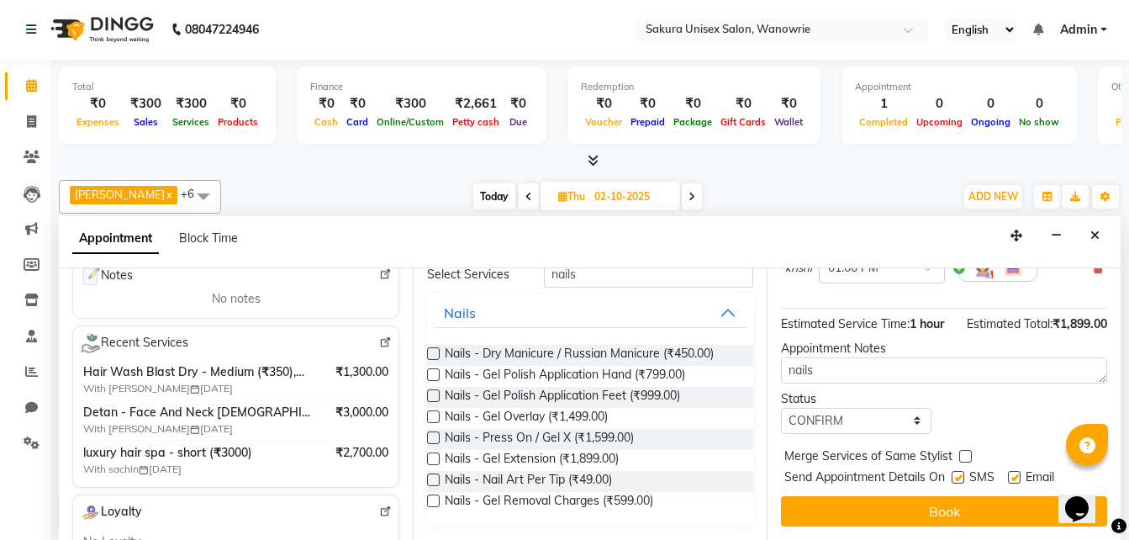
click at [1053, 318] on span "₹1,899.00" at bounding box center [1080, 323] width 55 height 15
click at [1053, 316] on span "₹1,899.00" at bounding box center [1080, 323] width 55 height 15
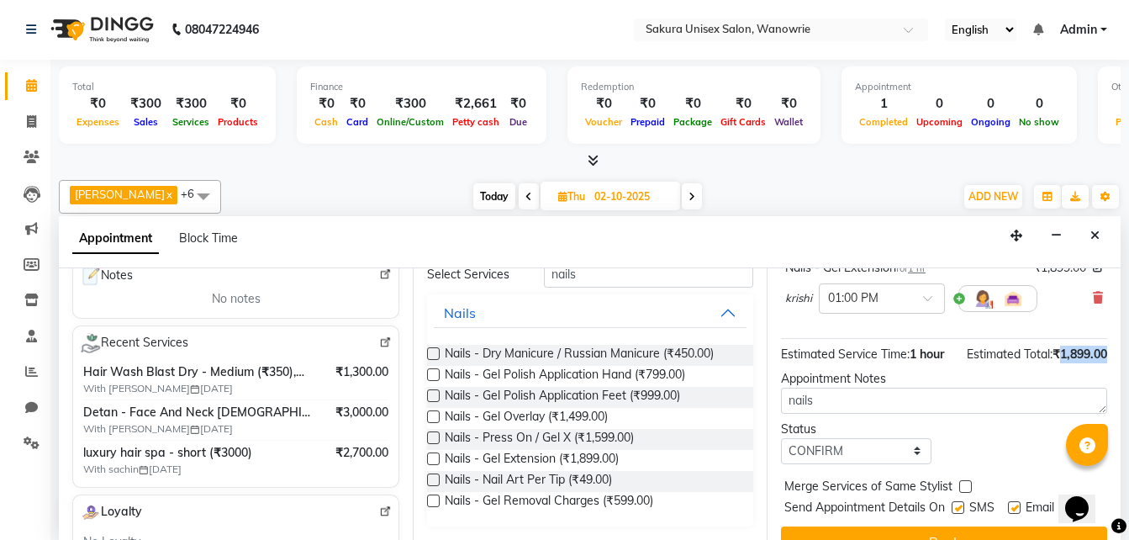
scroll to position [0, 0]
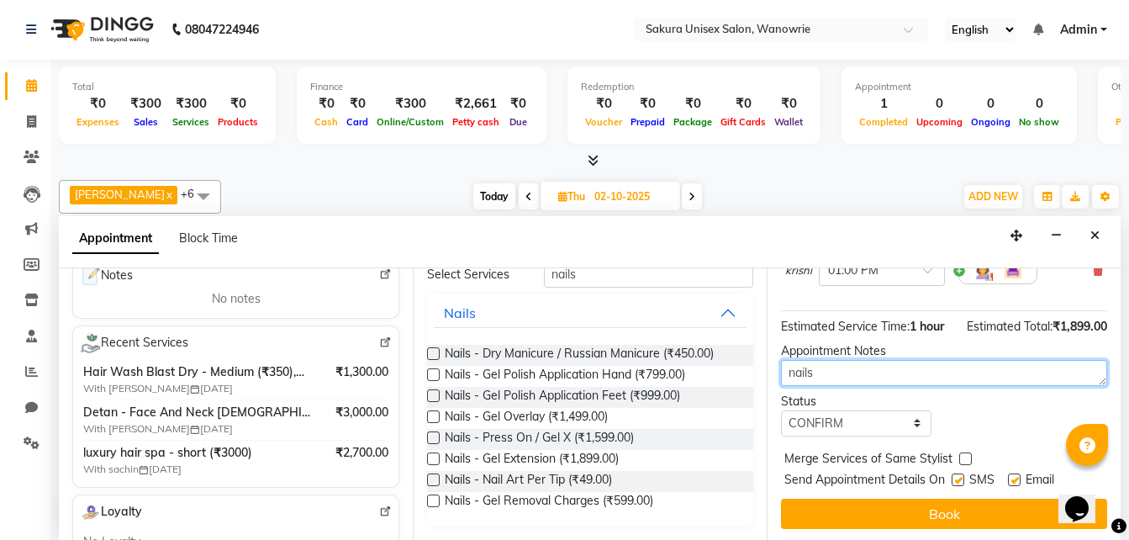
click at [1002, 377] on textarea "nails" at bounding box center [944, 373] width 326 height 26
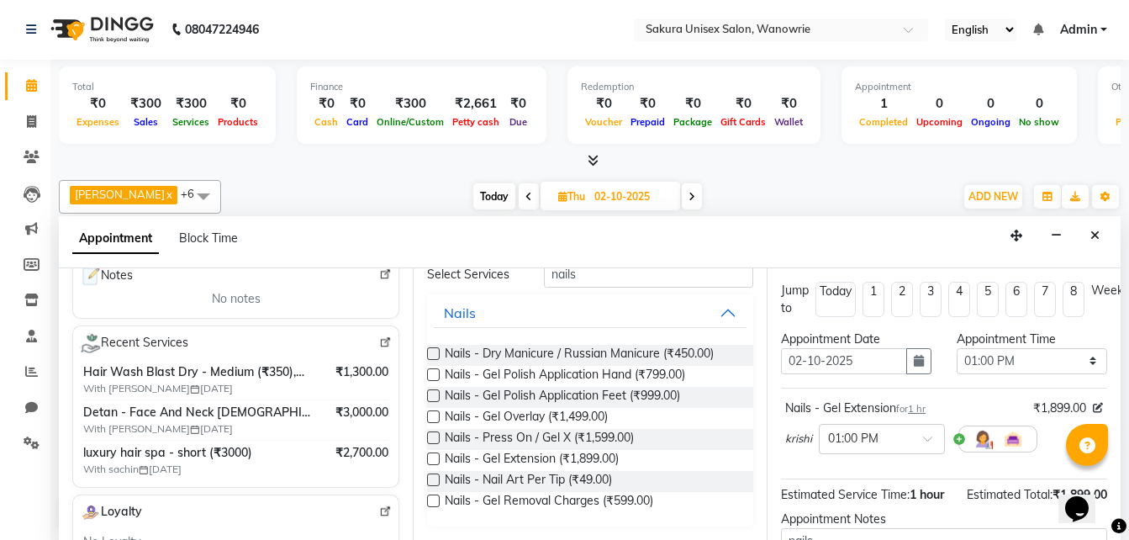
click at [1082, 399] on div "₹1,899.00 Edit price" at bounding box center [1068, 408] width 70 height 18
click at [1093, 407] on icon at bounding box center [1098, 408] width 10 height 10
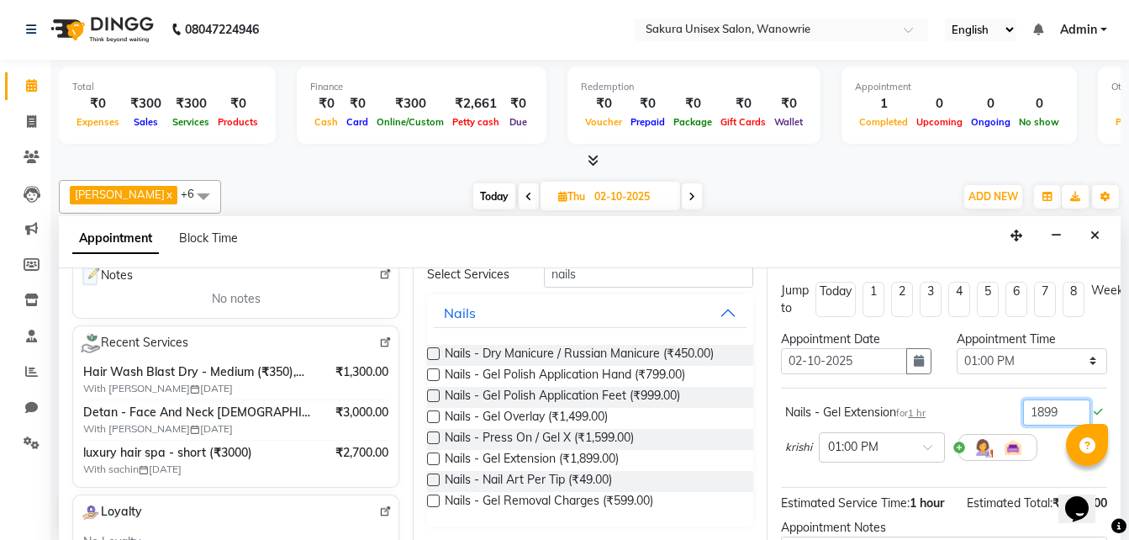
drag, startPoint x: 1044, startPoint y: 409, endPoint x: 983, endPoint y: 412, distance: 61.4
click at [983, 412] on div "Nails - Gel Extension for 1 hr 1899" at bounding box center [944, 412] width 318 height 26
type input "0"
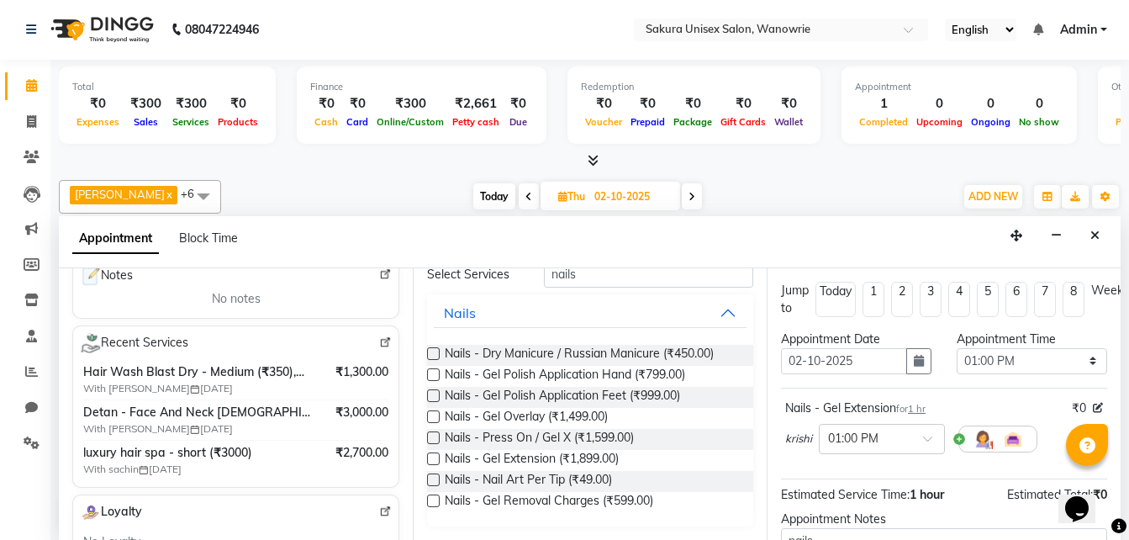
click at [947, 421] on div "Nails - Gel Extension for 1 hr ₹0 krishi × 01:00 PM" at bounding box center [944, 430] width 326 height 70
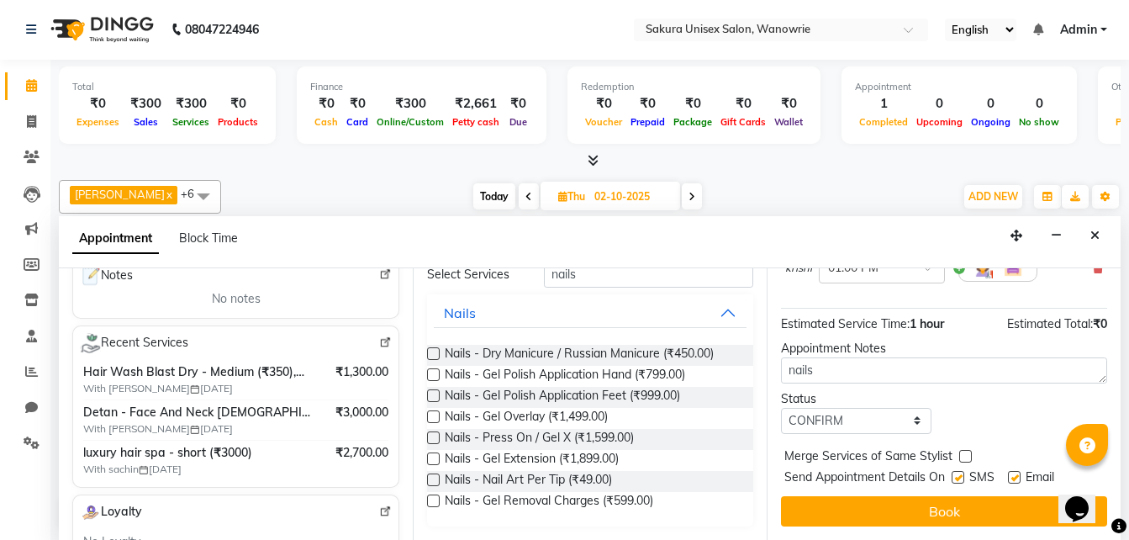
scroll to position [183, 0]
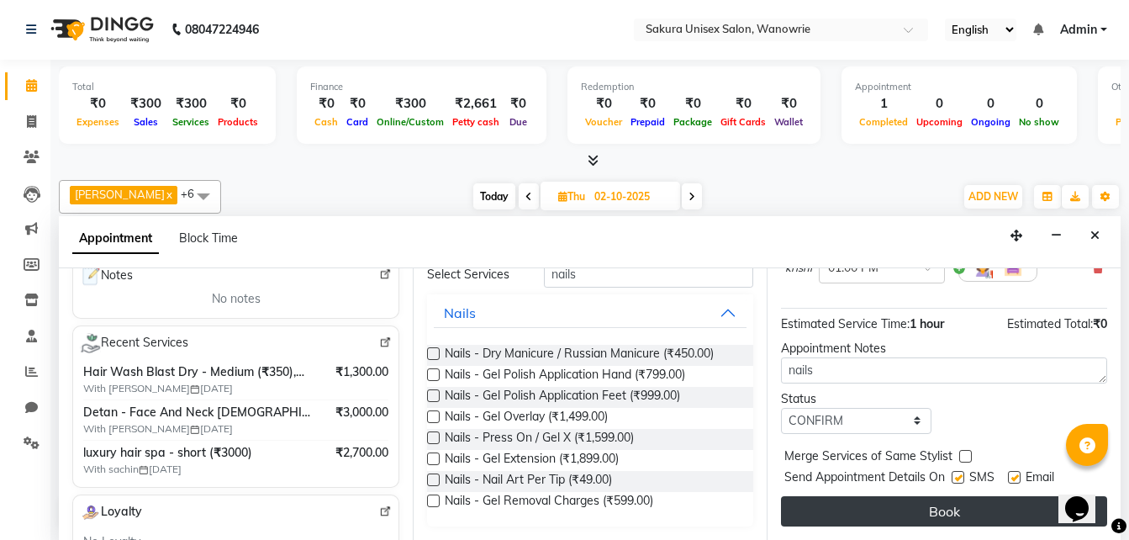
click at [976, 496] on button "Book" at bounding box center [944, 511] width 326 height 30
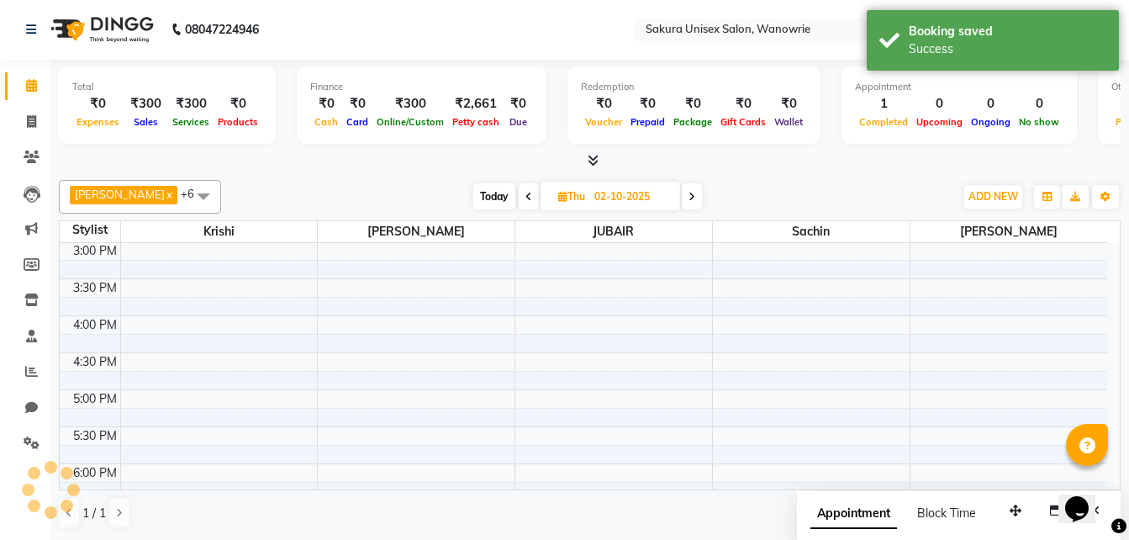
scroll to position [0, 0]
click at [682, 208] on span at bounding box center [692, 197] width 20 height 26
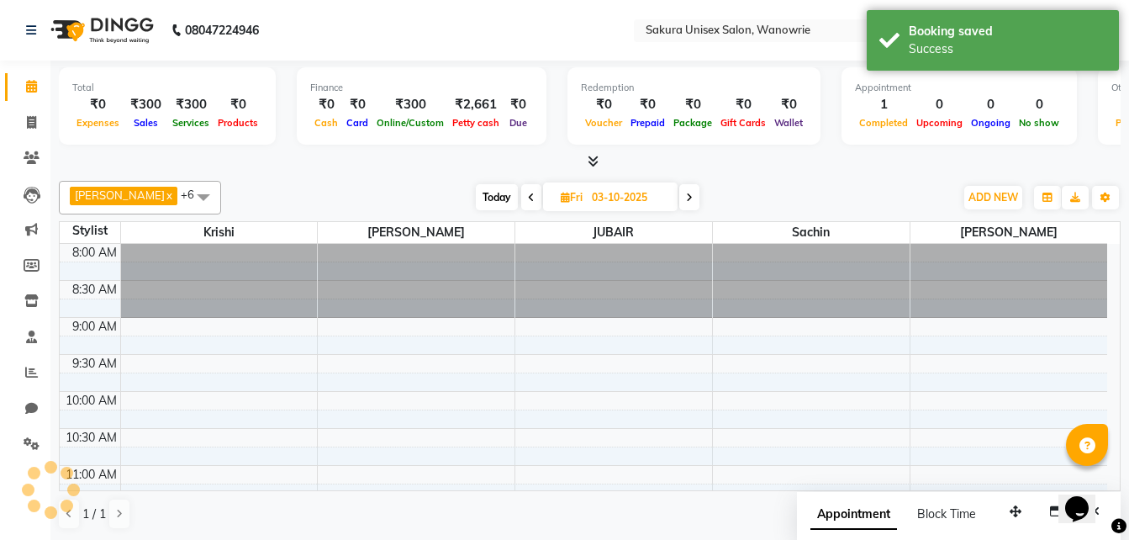
scroll to position [519, 0]
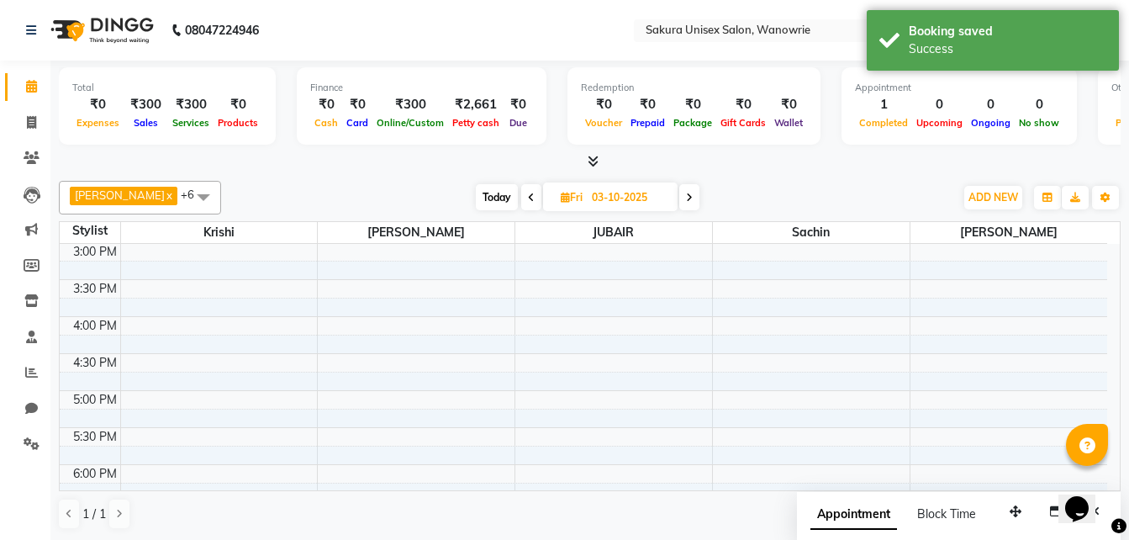
click at [544, 204] on span "[DATE]" at bounding box center [610, 196] width 135 height 29
click at [543, 194] on span "[DATE]" at bounding box center [610, 196] width 135 height 29
click at [528, 198] on icon at bounding box center [531, 198] width 7 height 10
type input "02-10-2025"
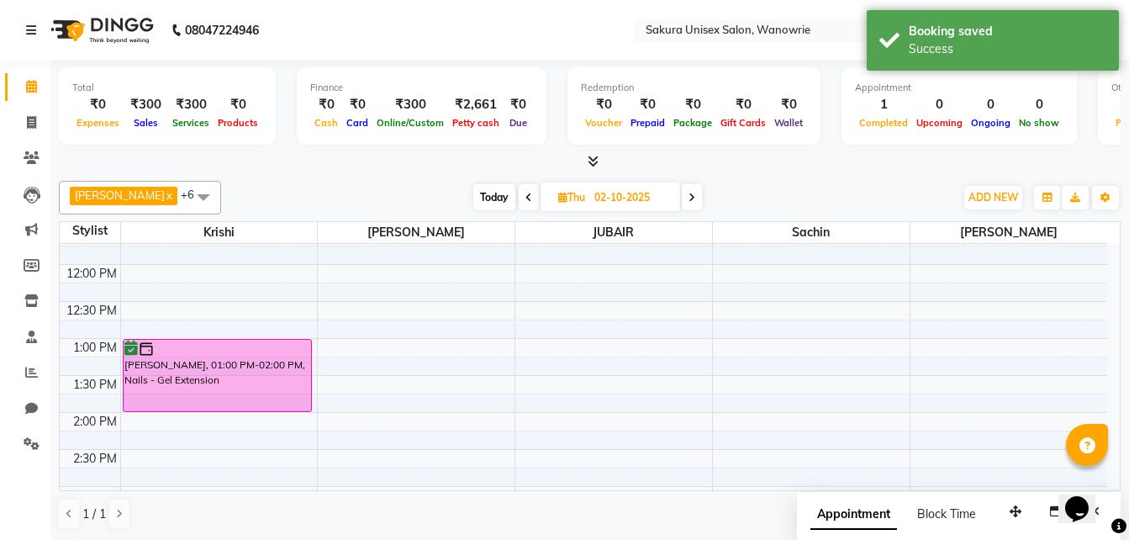
scroll to position [267, 0]
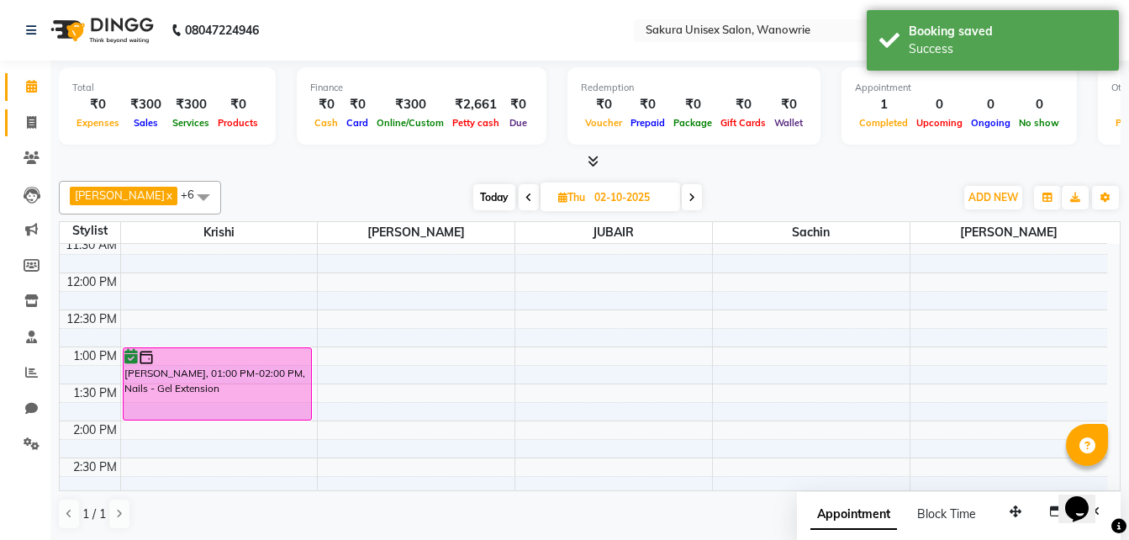
click at [30, 135] on link "Invoice" at bounding box center [25, 123] width 40 height 28
select select "service"
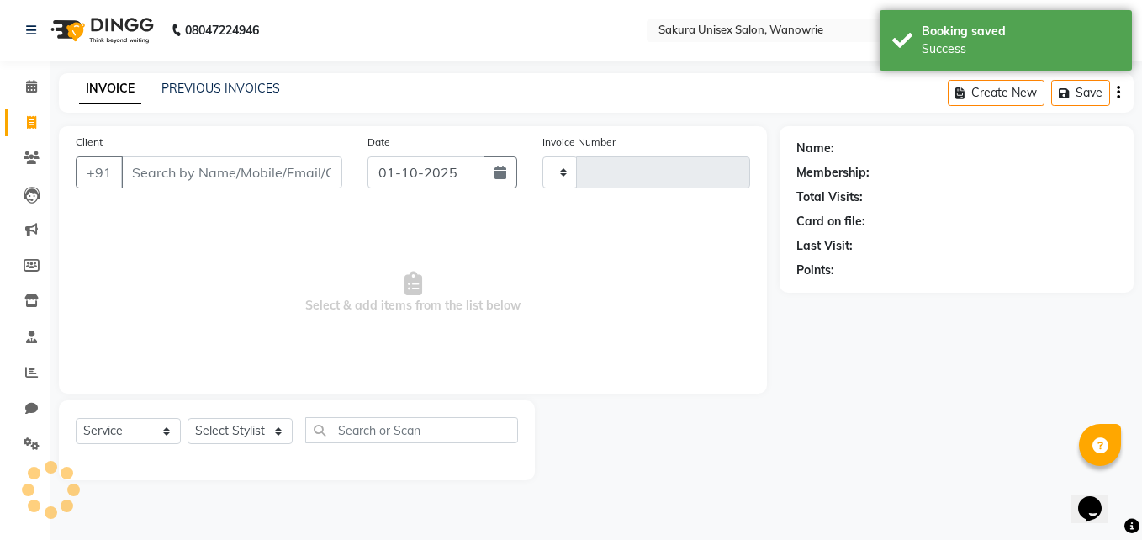
type input "0552"
select select "7662"
drag, startPoint x: 21, startPoint y: 74, endPoint x: 43, endPoint y: 105, distance: 38.0
click at [22, 74] on link "Calendar" at bounding box center [25, 87] width 40 height 28
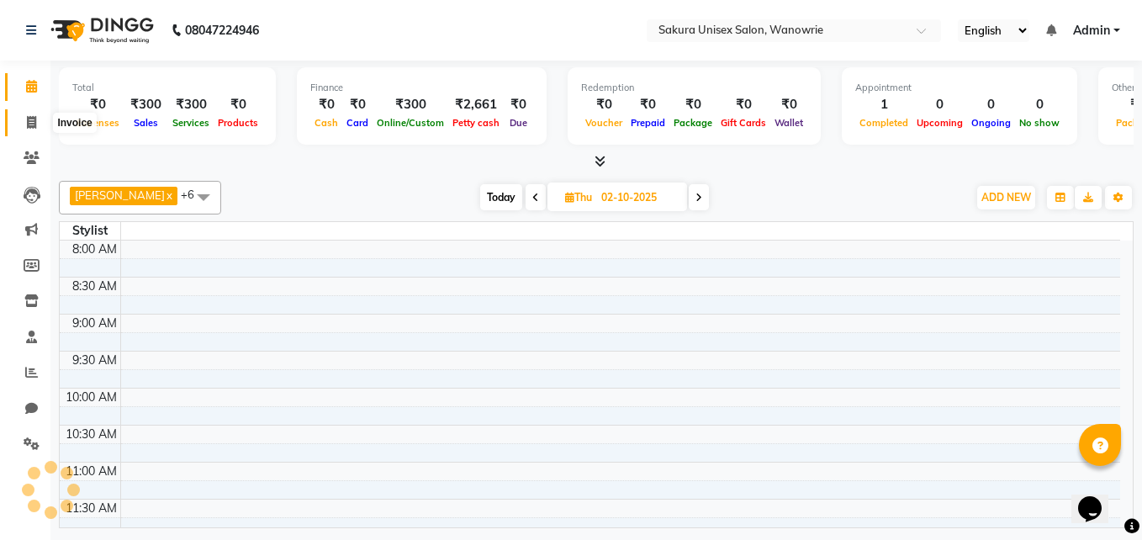
click at [47, 114] on body "08047224946 Select Location × Sakura Unisex Salon, Wanowrie English ENGLISH Esp…" at bounding box center [571, 270] width 1142 height 540
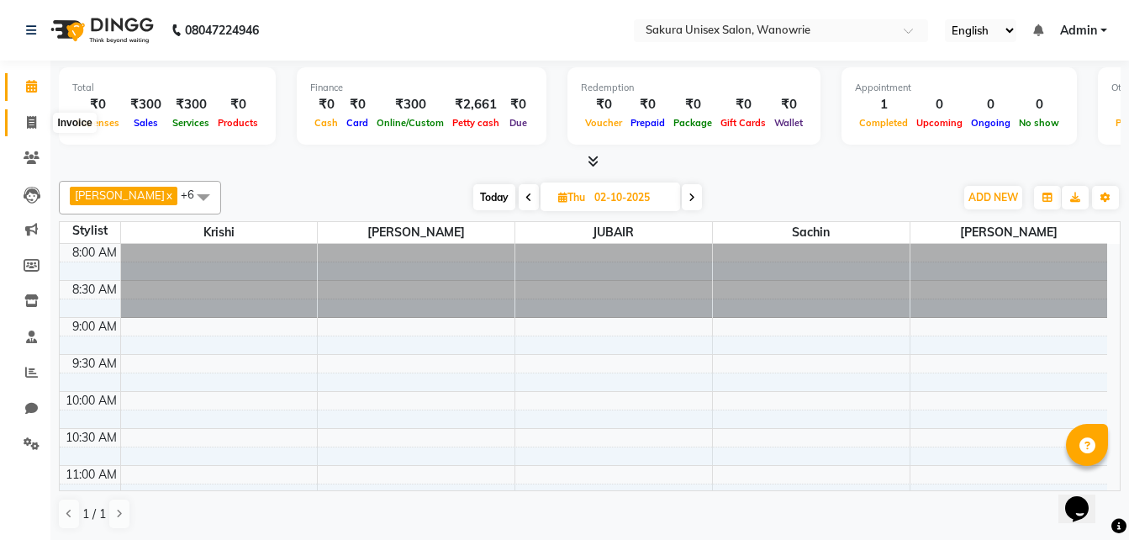
click at [29, 114] on span at bounding box center [31, 123] width 29 height 19
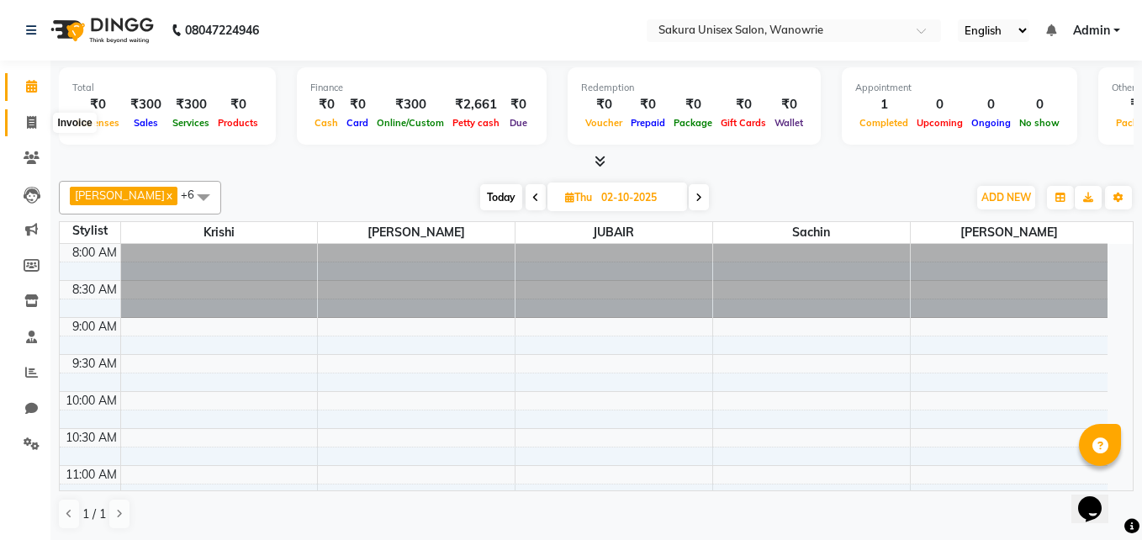
select select "7662"
select select "service"
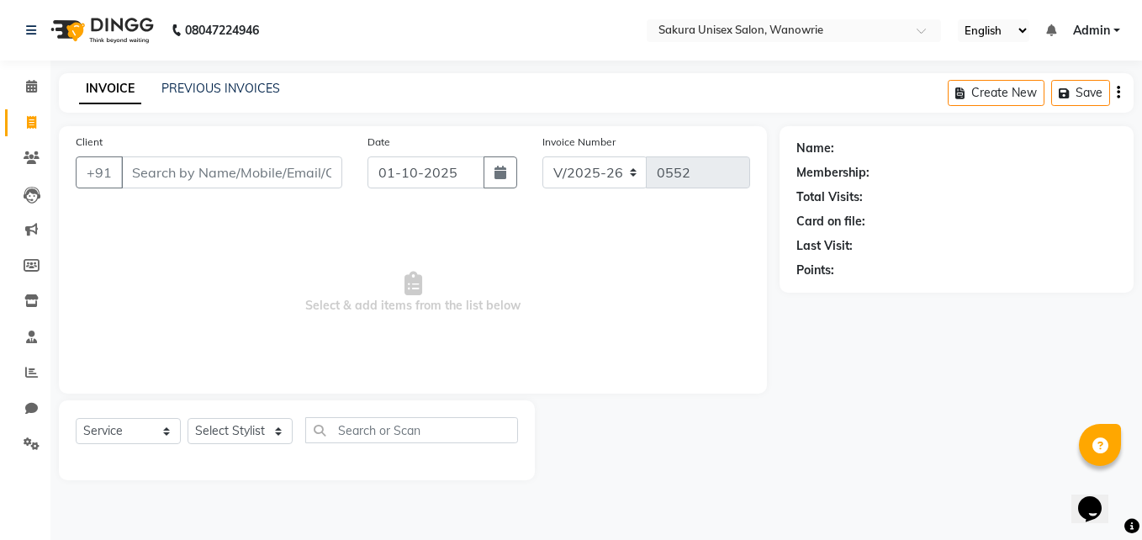
click at [187, 195] on div "Client +91" at bounding box center [209, 167] width 292 height 69
click at [196, 178] on input "Client" at bounding box center [231, 172] width 221 height 32
click at [197, 180] on input "Client" at bounding box center [231, 172] width 221 height 32
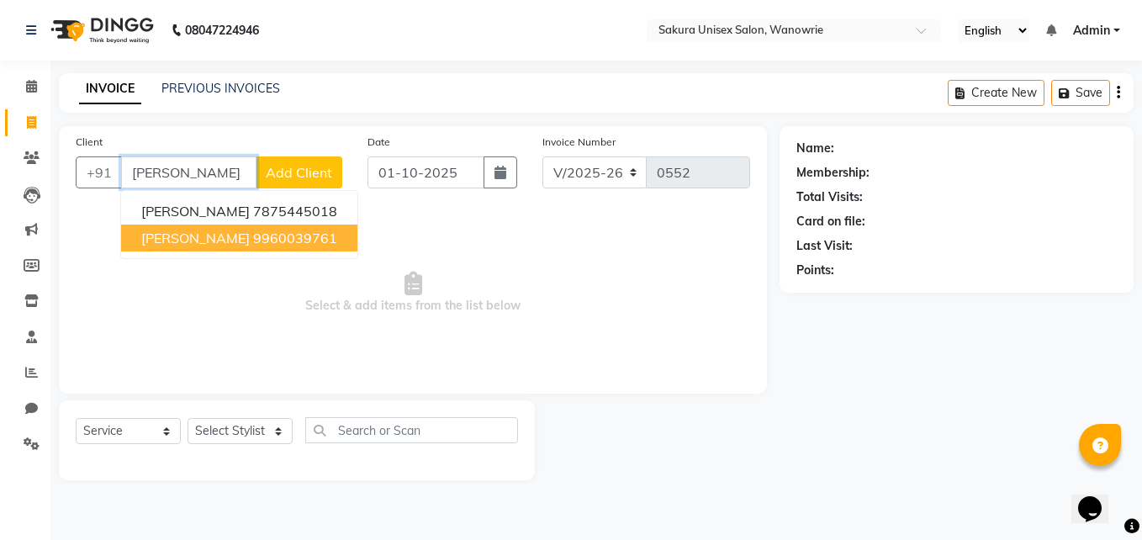
click at [221, 229] on button "[PERSON_NAME] 9960039761" at bounding box center [239, 238] width 236 height 27
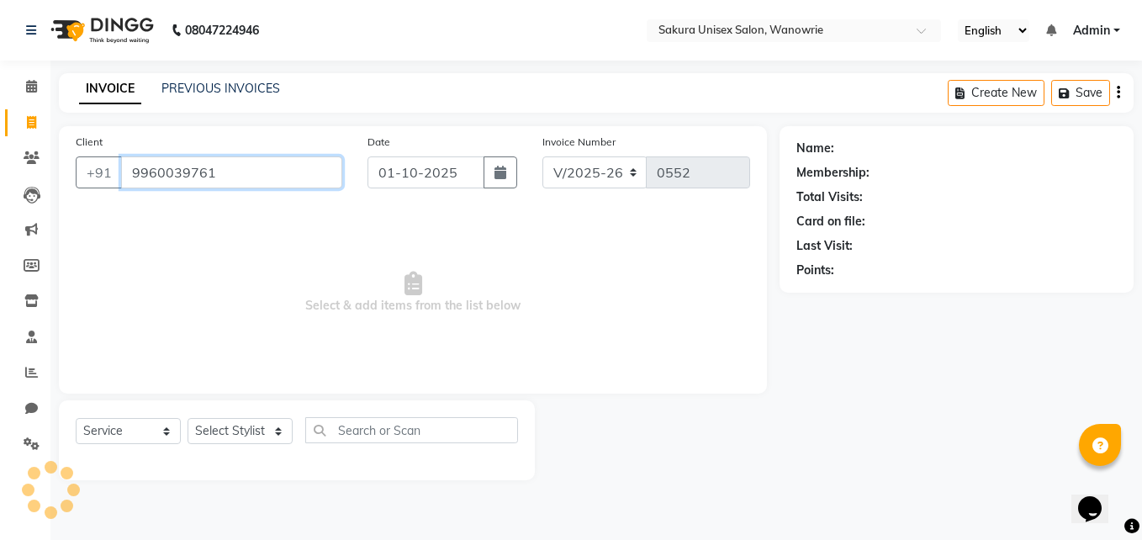
type input "9960039761"
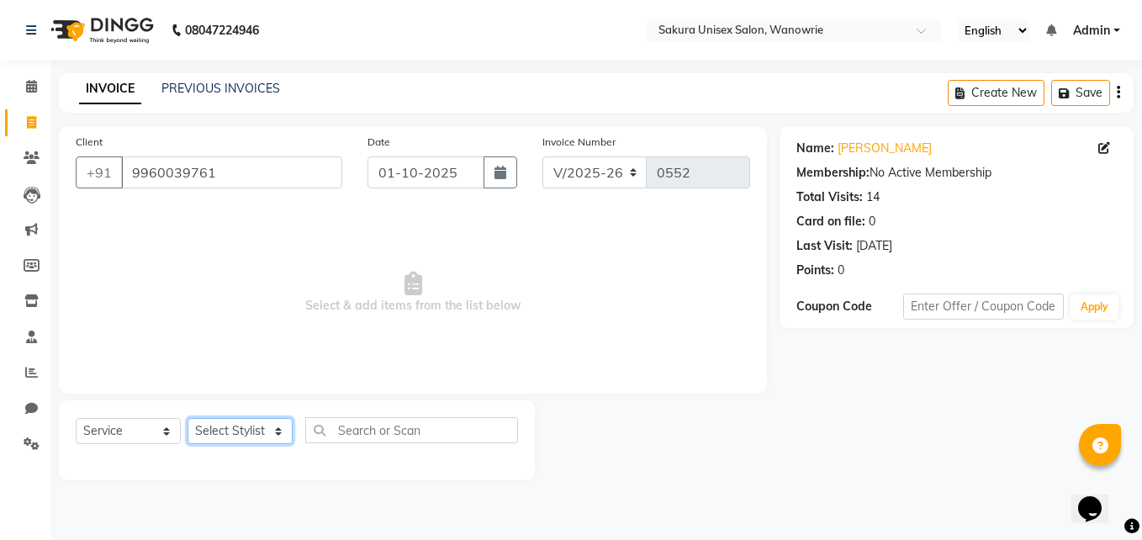
click at [219, 431] on select "Select Stylist [PERSON_NAME] [PERSON_NAME] krishi [PERSON_NAME] sachin" at bounding box center [240, 431] width 105 height 26
select select "75574"
click at [188, 418] on select "Select Stylist [PERSON_NAME] [PERSON_NAME] krishi [PERSON_NAME] sachin" at bounding box center [240, 431] width 105 height 26
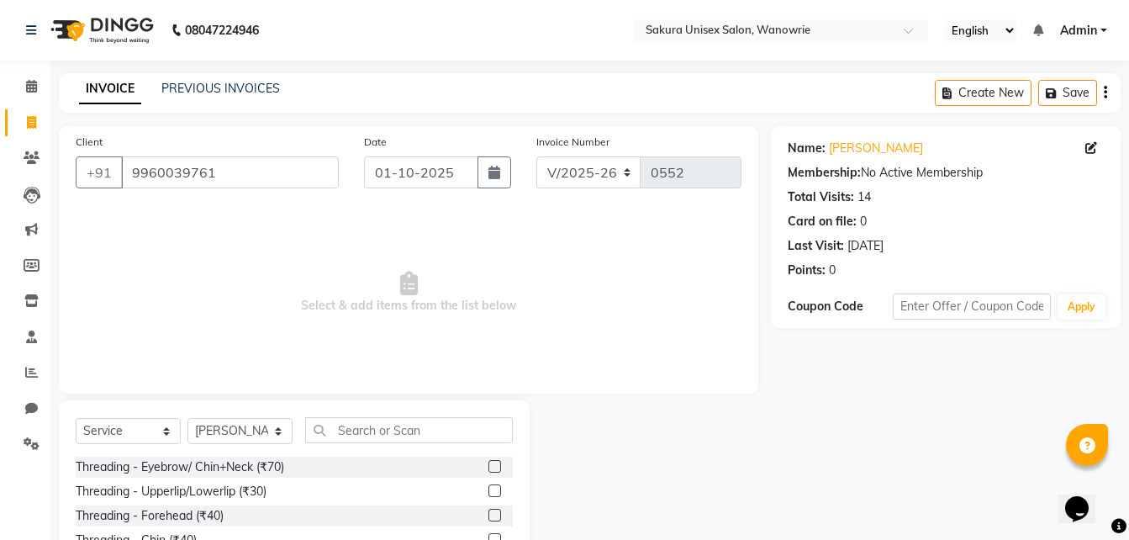
click at [475, 257] on span "Select & add items from the list below" at bounding box center [409, 293] width 666 height 168
click at [26, 87] on icon at bounding box center [31, 86] width 11 height 13
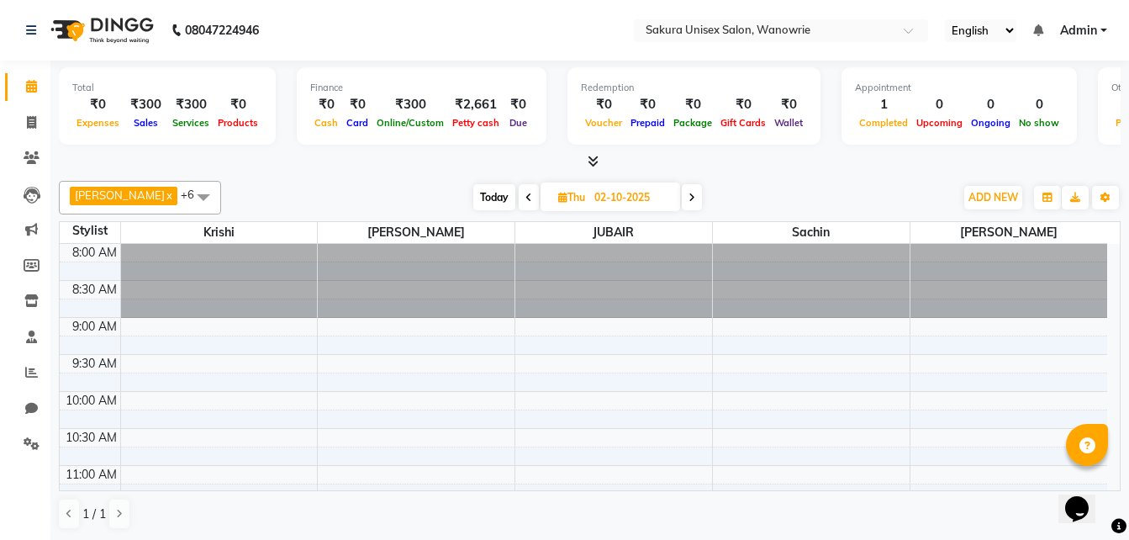
click at [581, 164] on span at bounding box center [590, 162] width 18 height 18
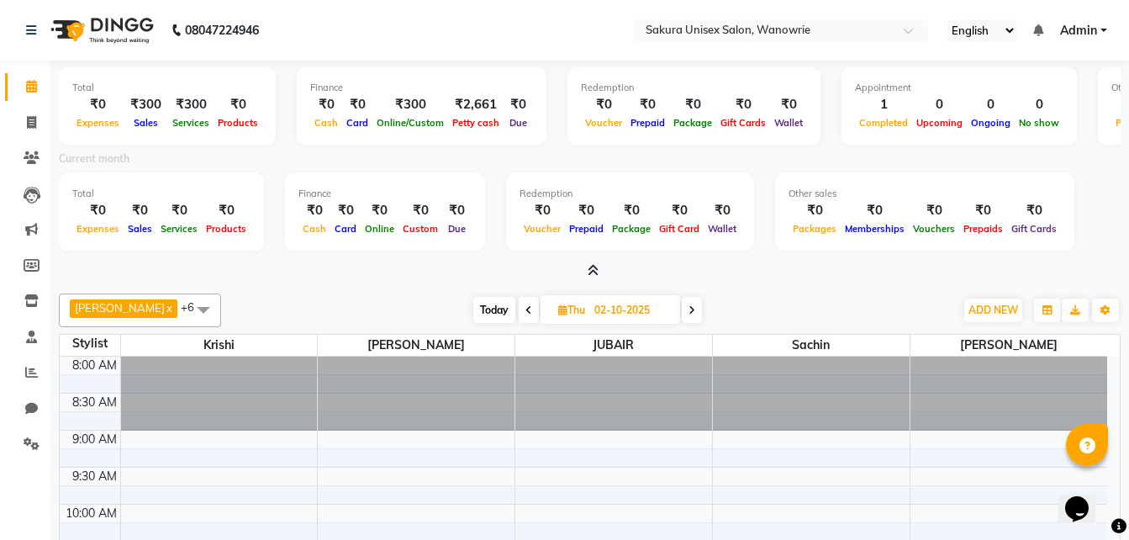
click at [585, 164] on div "Current month" at bounding box center [589, 162] width 1087 height 24
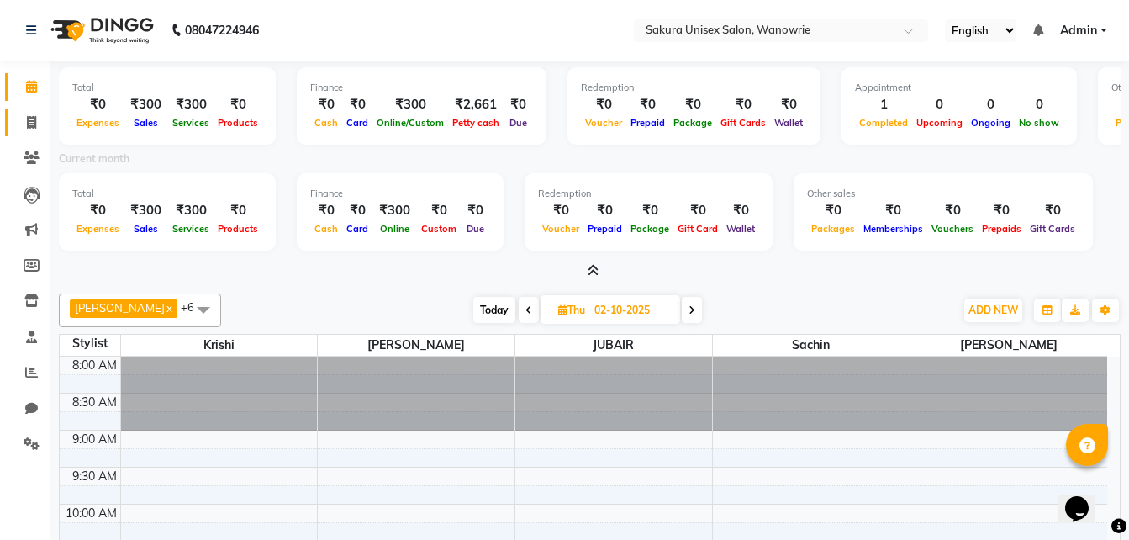
click at [11, 125] on link "Invoice" at bounding box center [25, 123] width 40 height 28
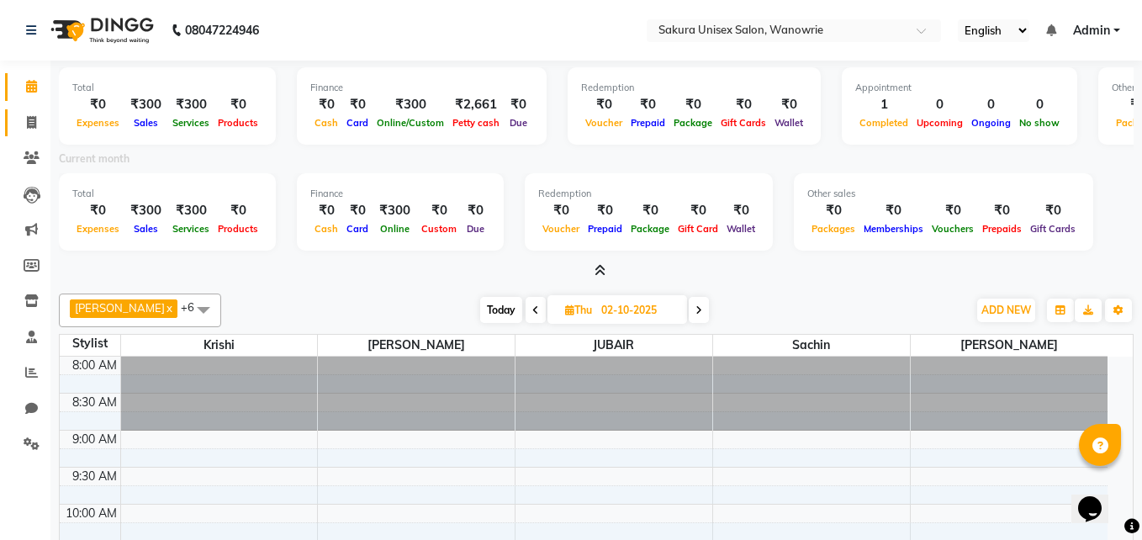
select select "7662"
select select "service"
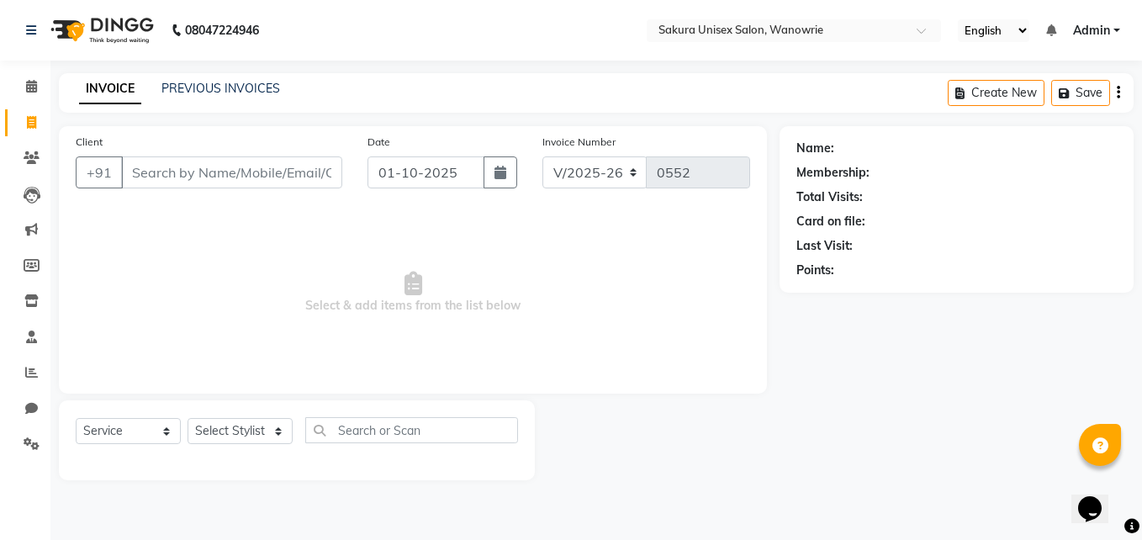
drag, startPoint x: 225, startPoint y: 417, endPoint x: 228, endPoint y: 426, distance: 9.6
click at [226, 422] on div "Select Service Product Membership Package Voucher Prepaid Gift Card Select Styl…" at bounding box center [297, 440] width 476 height 80
click at [229, 427] on select "Select Stylist [PERSON_NAME] [PERSON_NAME] krishi [PERSON_NAME] sachin" at bounding box center [240, 431] width 105 height 26
select select "75574"
click at [188, 418] on select "Select Stylist [PERSON_NAME] [PERSON_NAME] krishi [PERSON_NAME] sachin" at bounding box center [240, 431] width 105 height 26
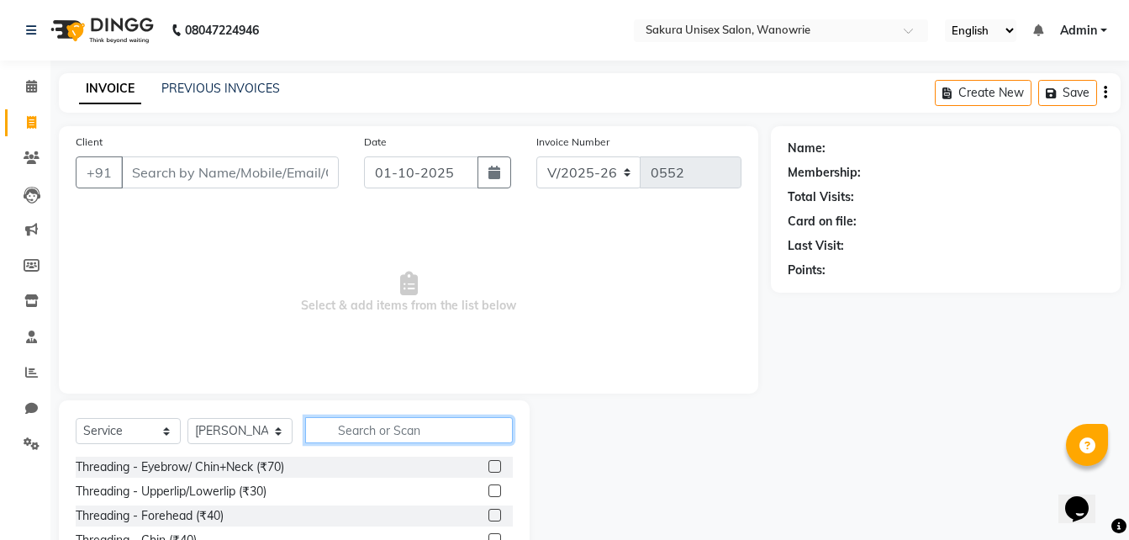
click at [378, 435] on input "text" at bounding box center [409, 430] width 208 height 26
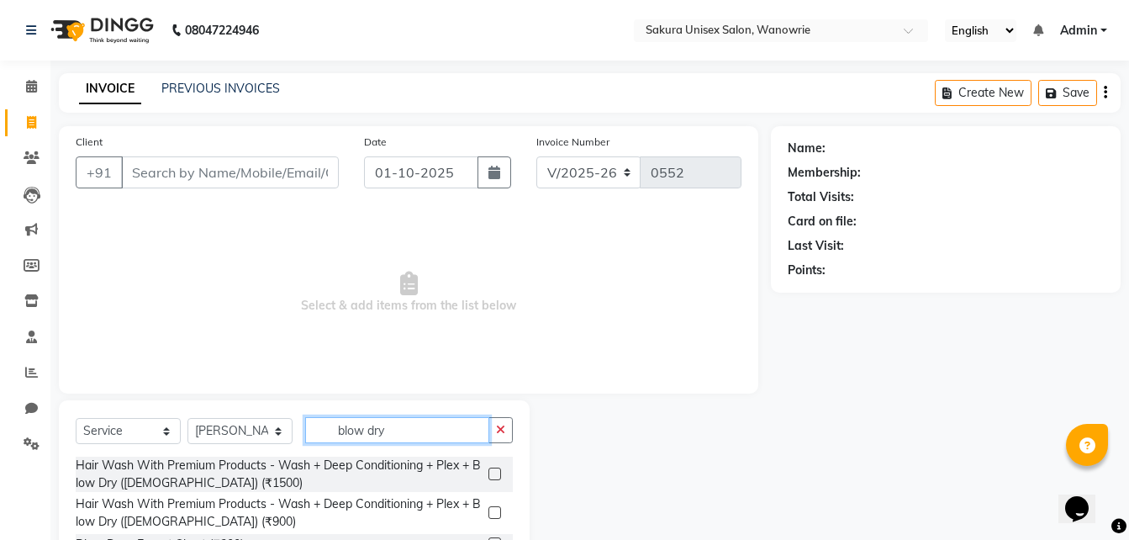
scroll to position [134, 0]
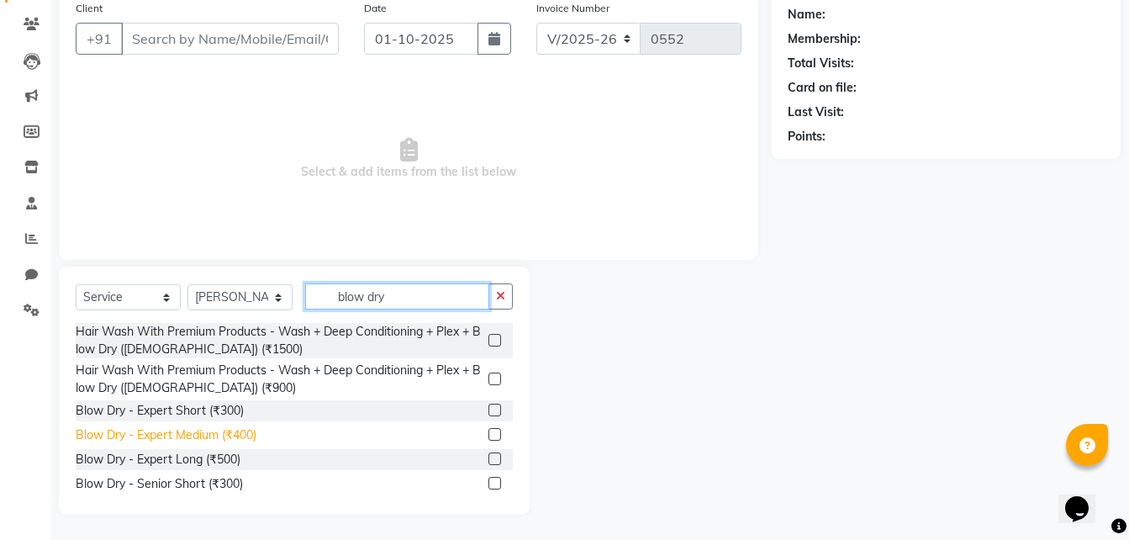
type input "blow dry"
click at [160, 432] on div "Blow Dry - Expert Medium (₹400)" at bounding box center [166, 435] width 181 height 18
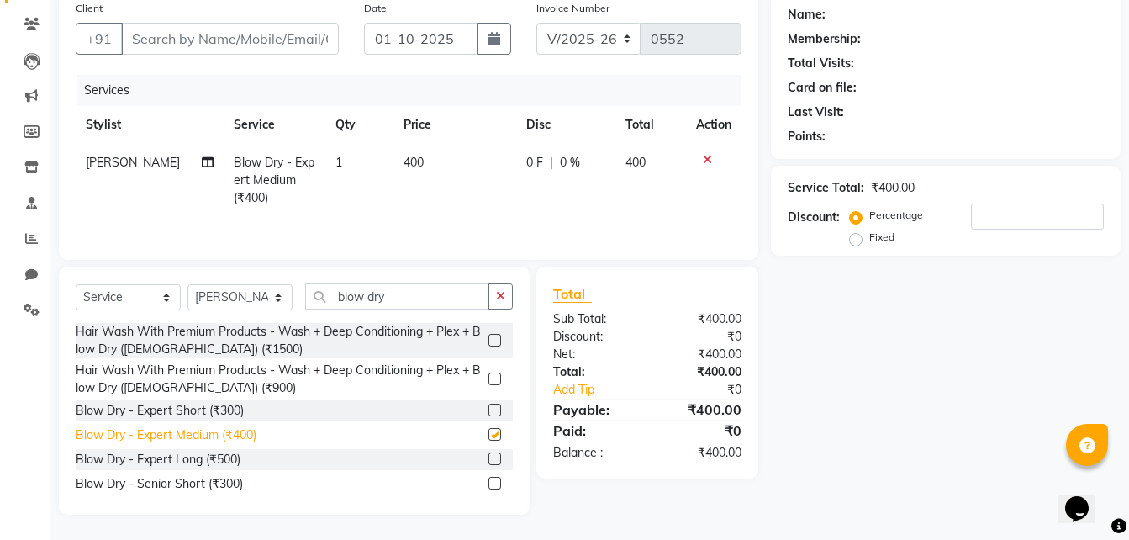
checkbox input "false"
click at [501, 296] on icon "button" at bounding box center [500, 296] width 9 height 12
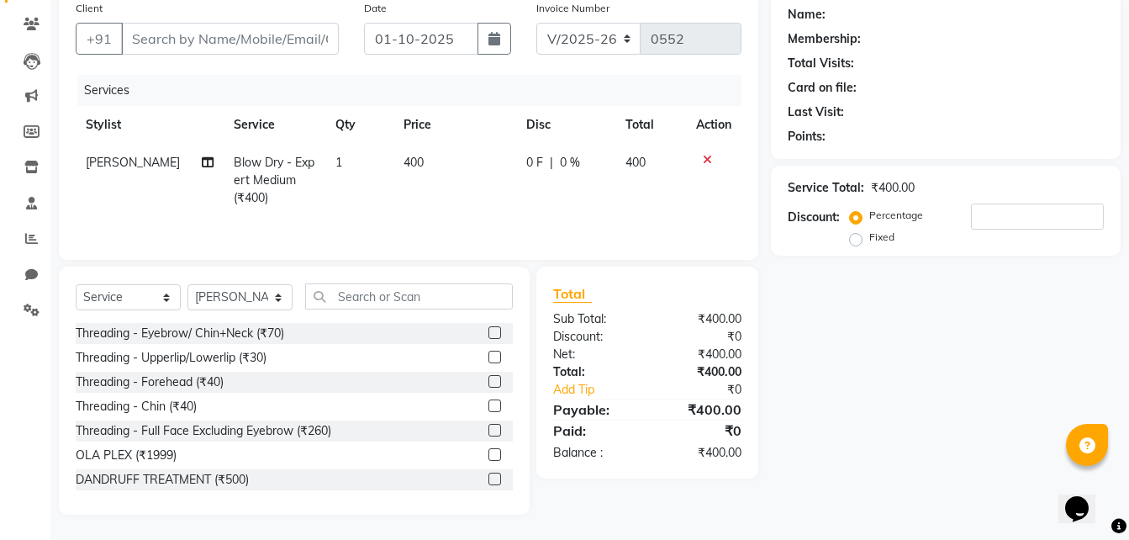
click at [529, 153] on td "0 F | 0 %" at bounding box center [565, 180] width 99 height 73
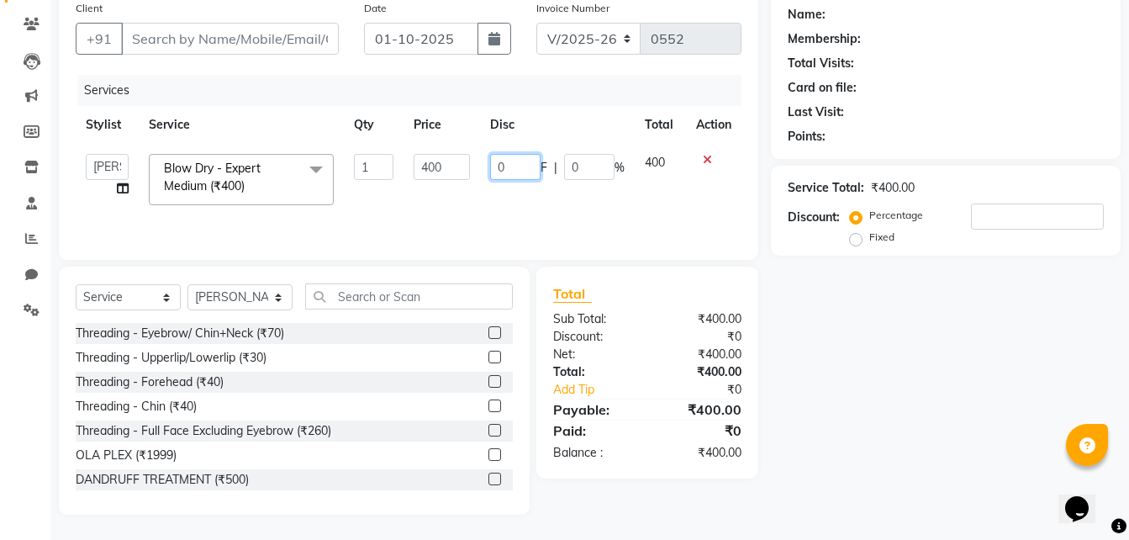
click at [510, 173] on input "0" at bounding box center [515, 167] width 50 height 26
type input "200"
click at [647, 163] on td "400" at bounding box center [660, 179] width 51 height 71
click at [647, 457] on div "₹200.00" at bounding box center [700, 453] width 107 height 18
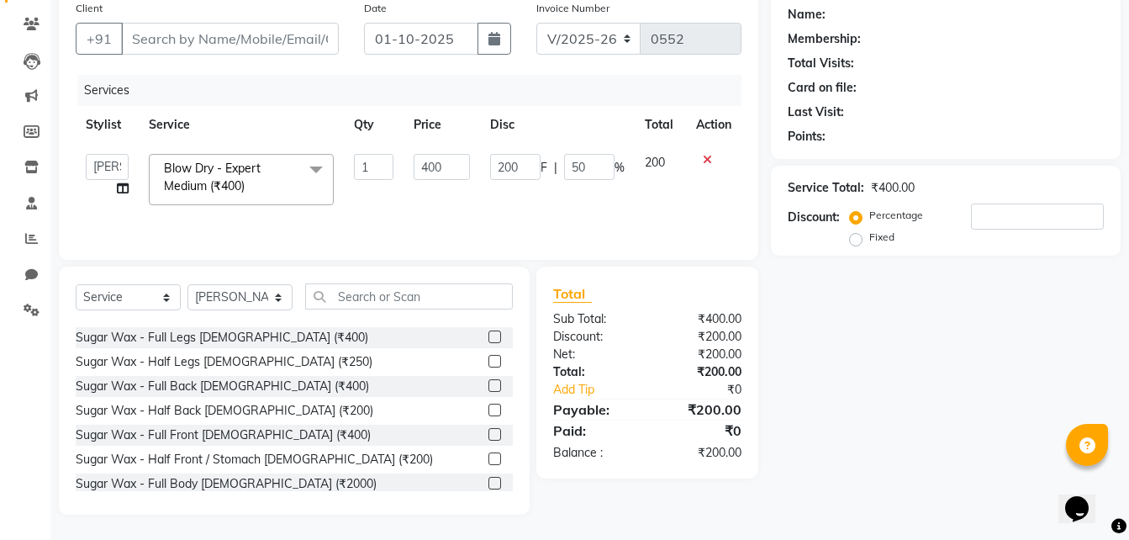
scroll to position [530, 0]
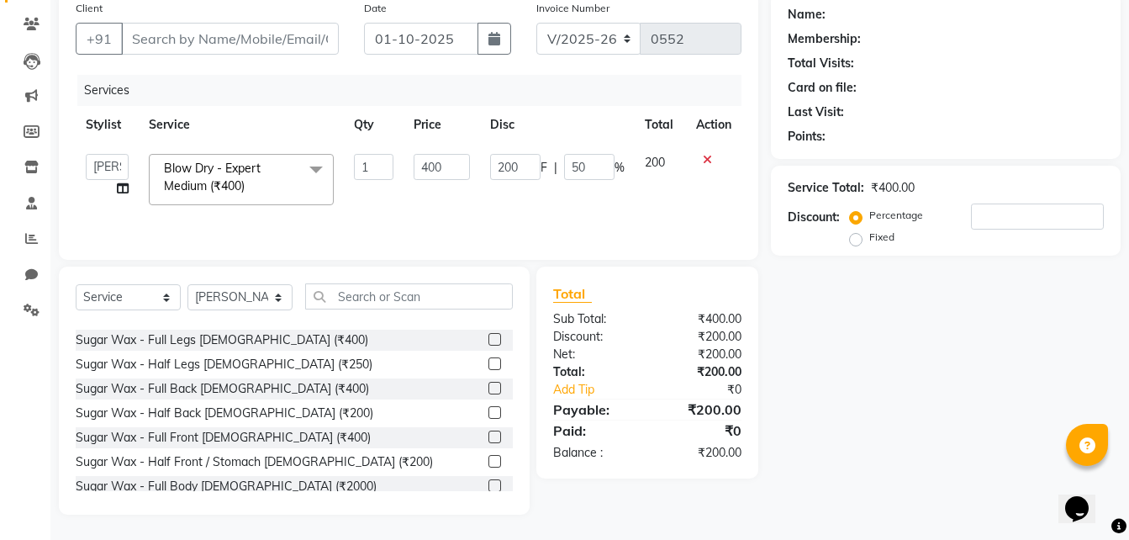
click at [498, 489] on div at bounding box center [501, 486] width 24 height 21
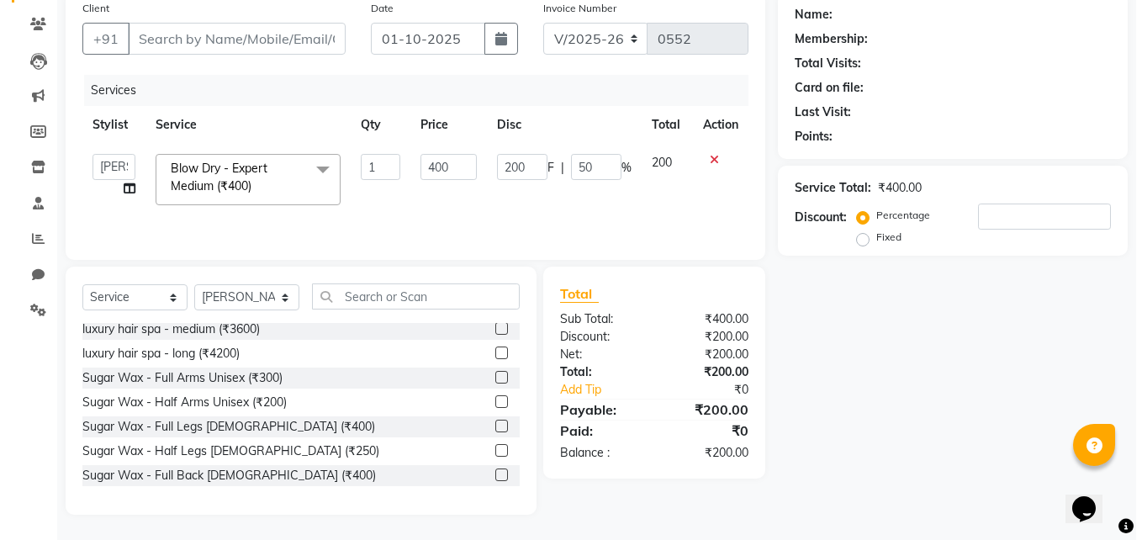
scroll to position [441, 0]
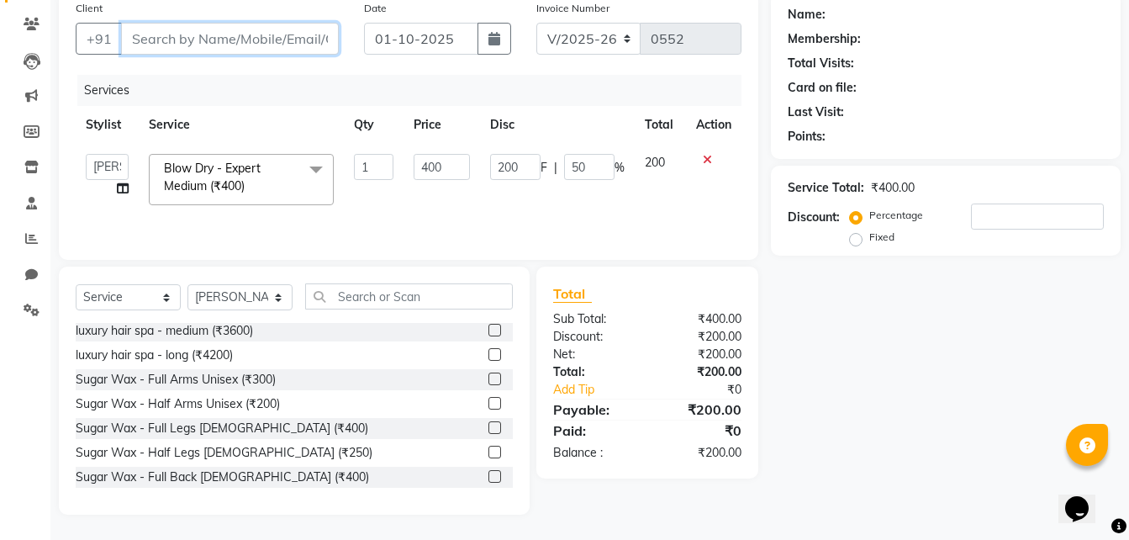
click at [163, 39] on input "Client" at bounding box center [230, 39] width 218 height 32
click at [122, 39] on input "Client" at bounding box center [230, 39] width 218 height 32
click at [127, 37] on input "Client" at bounding box center [230, 39] width 218 height 32
type input "8"
type input "0"
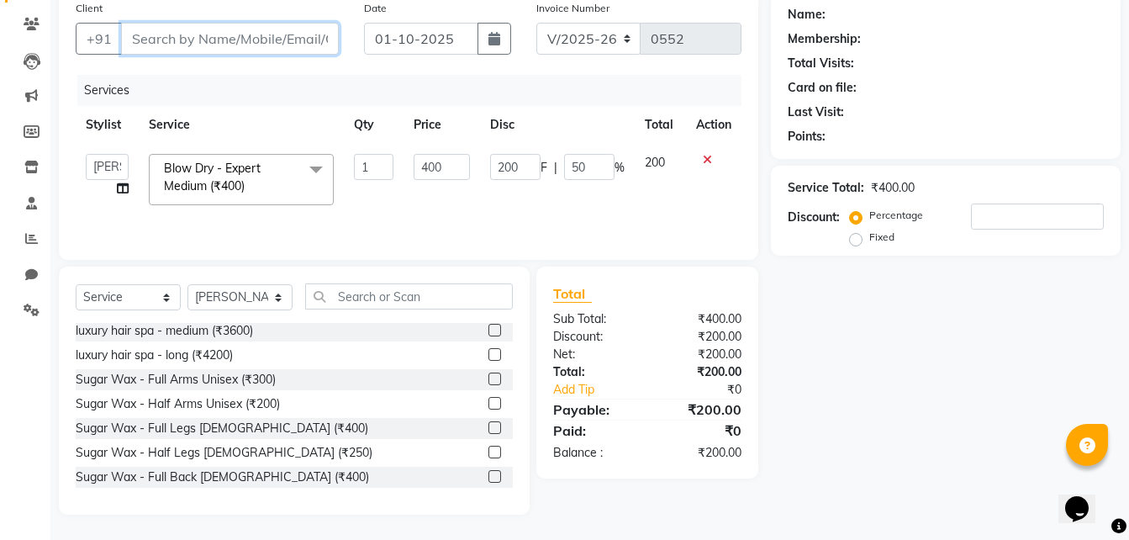
type input "0"
type input "8788723057"
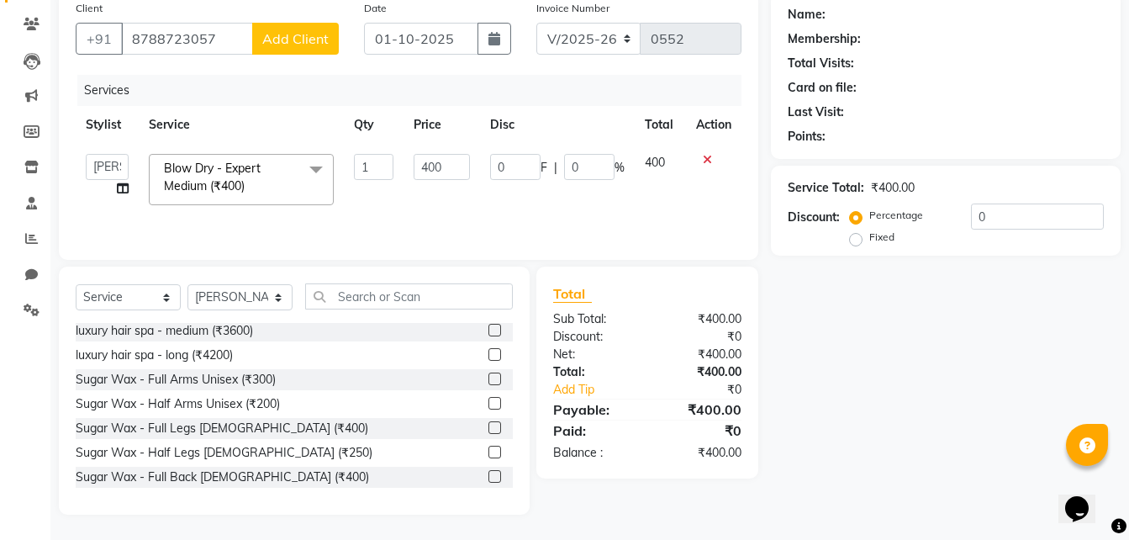
click at [308, 46] on span "Add Client" at bounding box center [295, 38] width 66 height 17
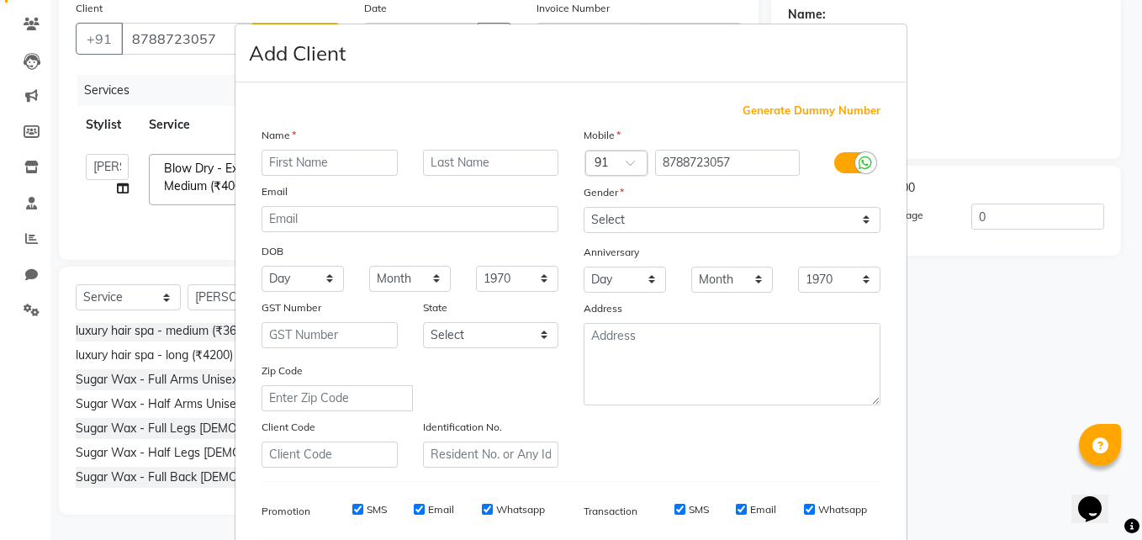
click at [214, 35] on ngb-modal-window "Add Client Generate Dummy Number Name Email DOB Day 01 02 03 04 05 06 07 08 09 …" at bounding box center [571, 270] width 1142 height 540
click at [225, 33] on ngb-modal-window "Add Client Generate Dummy Number Name Email DOB Day 01 02 03 04 05 06 07 08 09 …" at bounding box center [571, 270] width 1142 height 540
click at [820, 5] on ngb-modal-window "Add Client Generate Dummy Number Name Email DOB Day 01 02 03 04 05 06 07 08 09 …" at bounding box center [571, 270] width 1142 height 540
click at [825, 13] on ngb-modal-window "Add Client Generate Dummy Number Name Email DOB Day 01 02 03 04 05 06 07 08 09 …" at bounding box center [571, 270] width 1142 height 540
click at [816, 10] on ngb-modal-window "Add Client Generate Dummy Number Name Email DOB Day 01 02 03 04 05 06 07 08 09 …" at bounding box center [571, 270] width 1142 height 540
